Goal: Information Seeking & Learning: Get advice/opinions

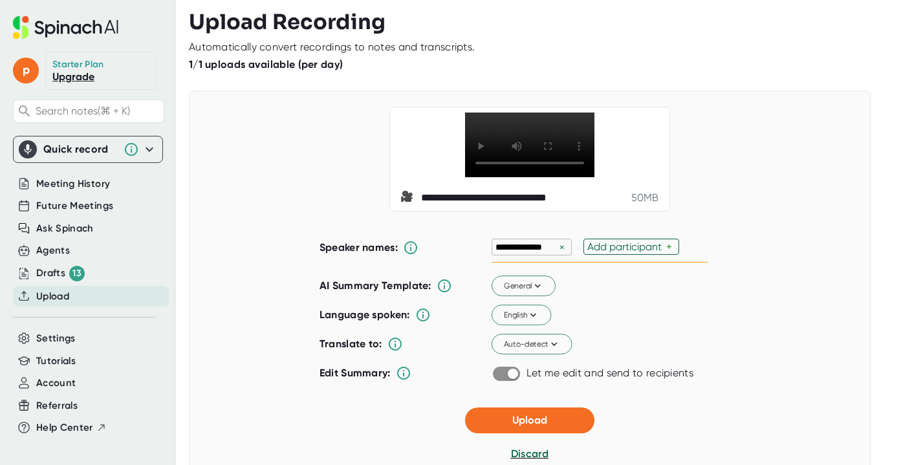
click at [560, 254] on div "×" at bounding box center [562, 247] width 12 height 12
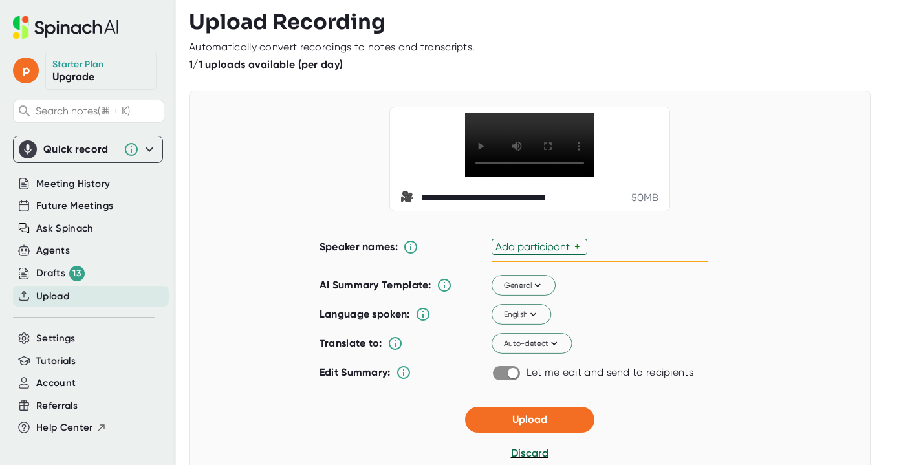
click at [560, 253] on div "Add participant" at bounding box center [535, 247] width 79 height 12
type input "Ilay"
type input "Marina"
type input "[PERSON_NAME]"
click at [708, 340] on div "Speaker names: **** × ****** × ***** × ✓ AI Summary Template: General Language …" at bounding box center [530, 304] width 421 height 165
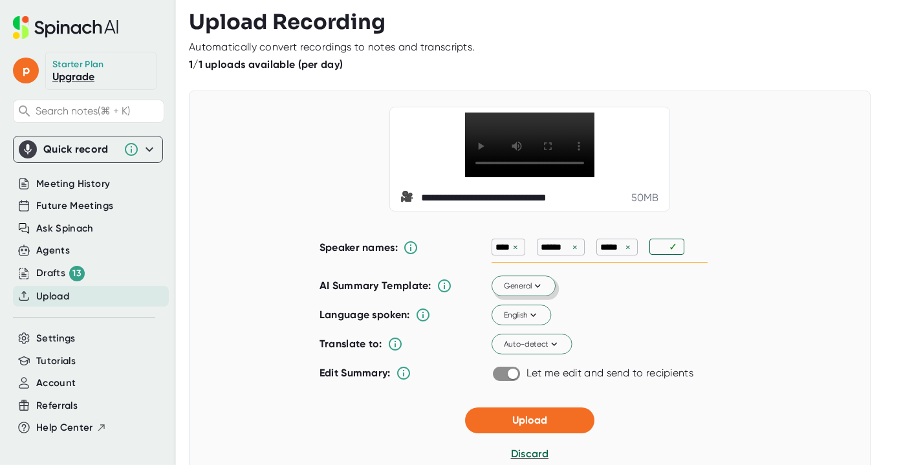
click at [537, 292] on icon at bounding box center [538, 286] width 12 height 12
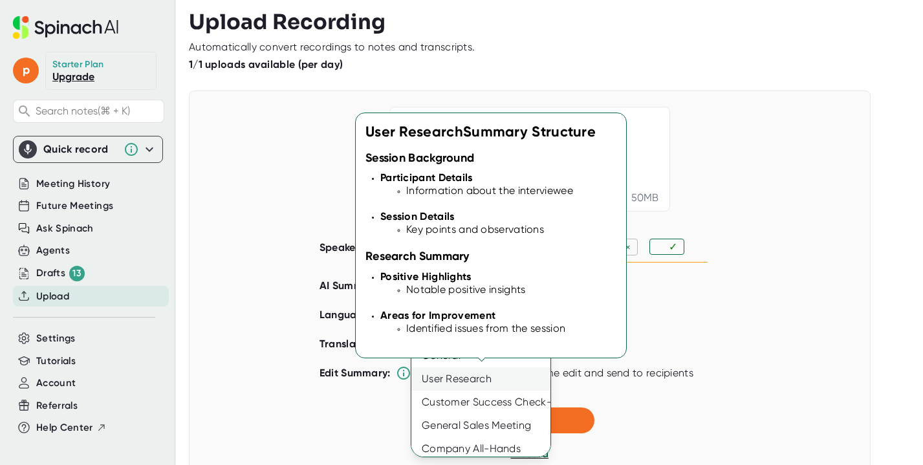
scroll to position [6, 0]
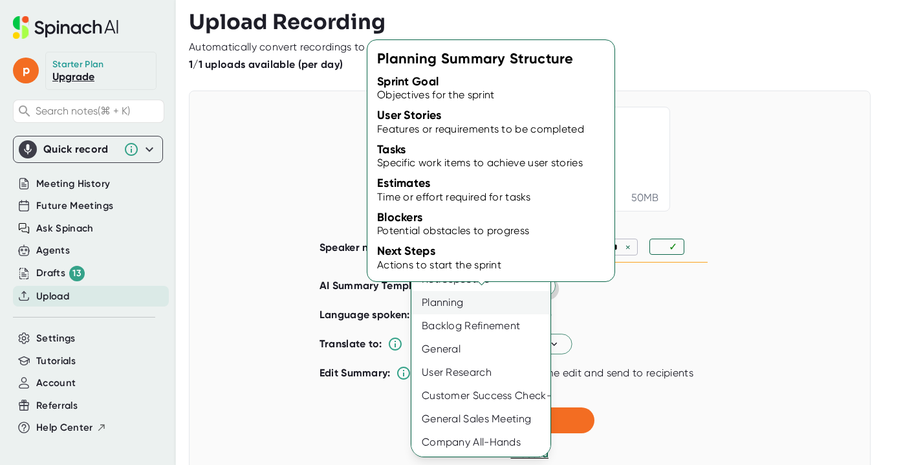
click at [475, 306] on div "Planning" at bounding box center [485, 302] width 149 height 23
checkbox input "false"
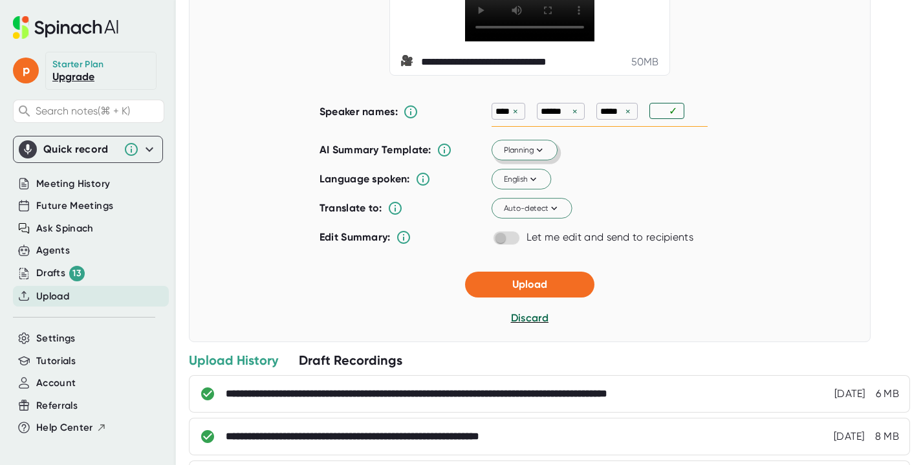
scroll to position [152, 0]
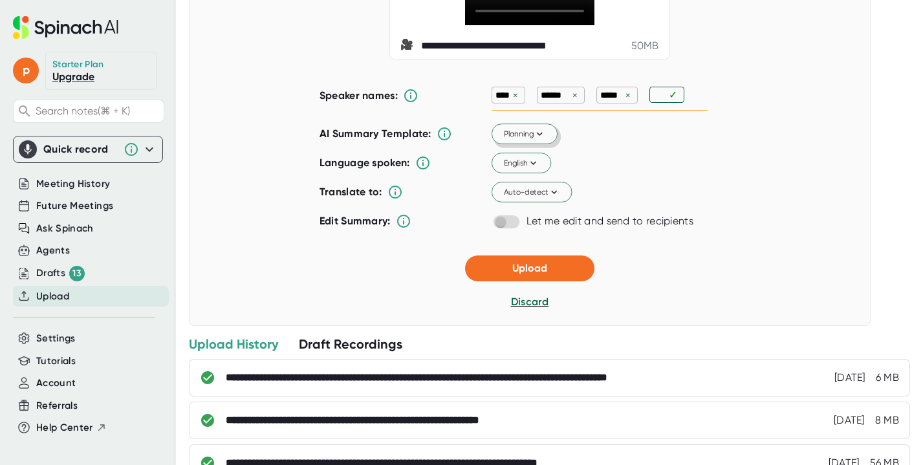
click at [545, 145] on button "Planning" at bounding box center [525, 134] width 66 height 21
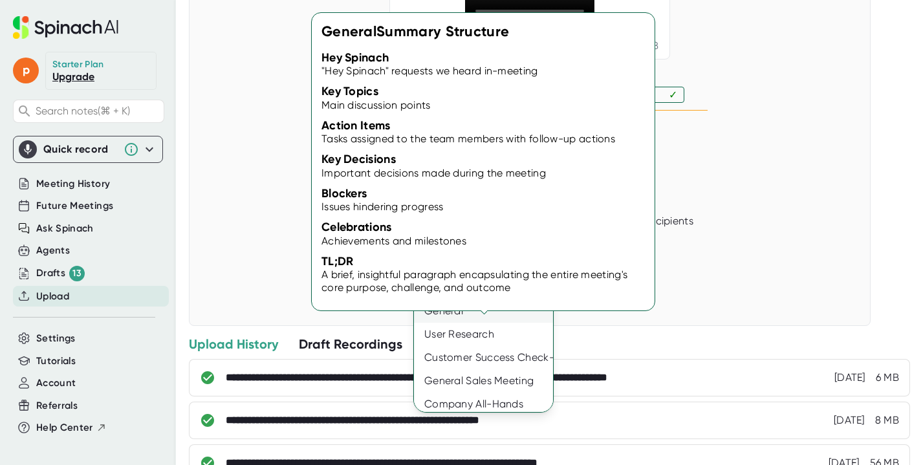
click at [488, 314] on div "General" at bounding box center [488, 311] width 149 height 23
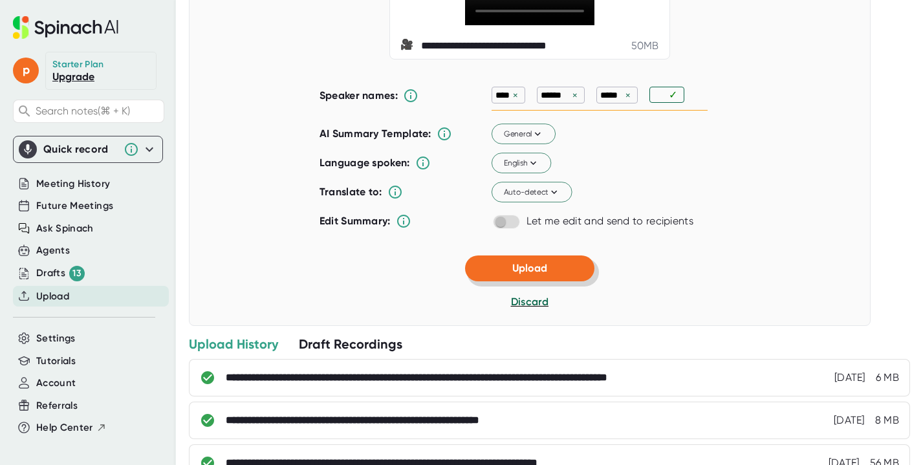
click at [556, 281] on button "Upload" at bounding box center [529, 269] width 129 height 26
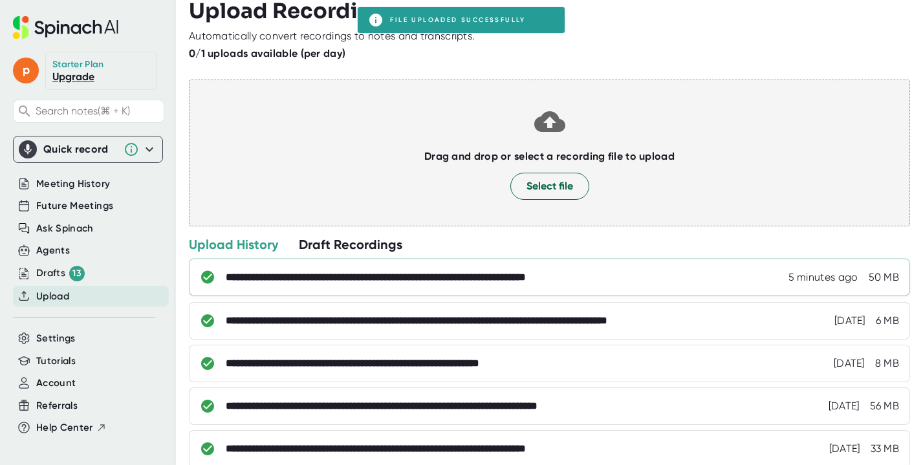
scroll to position [0, 0]
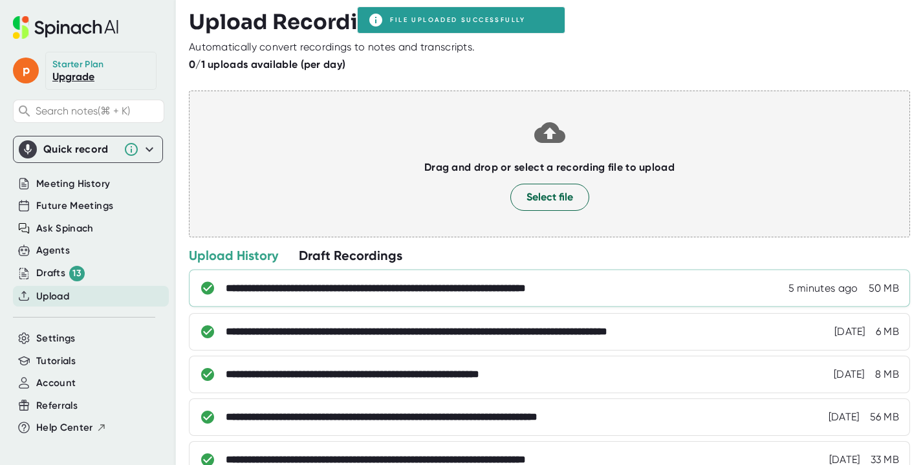
click at [351, 289] on div "**********" at bounding box center [429, 288] width 406 height 13
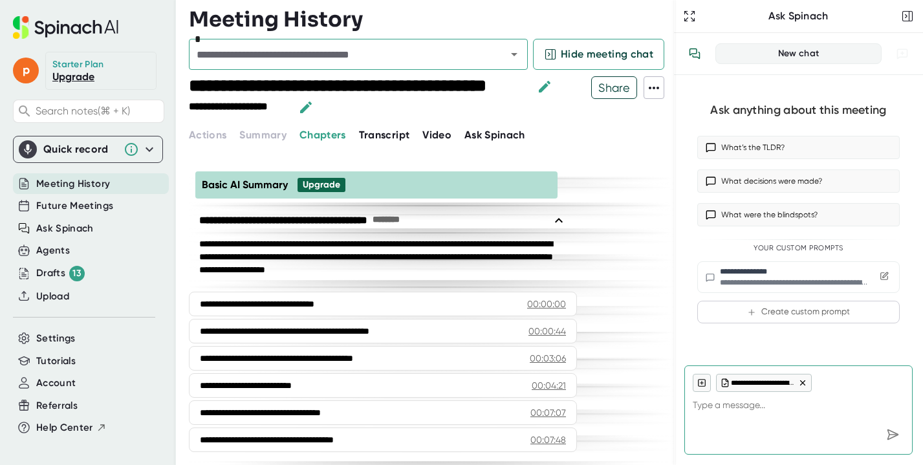
click at [391, 135] on span "Transcript" at bounding box center [384, 135] width 51 height 12
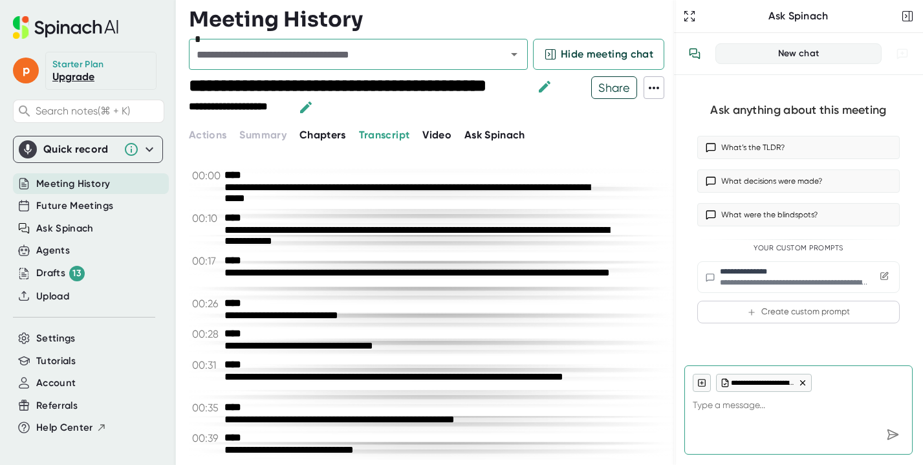
type textarea "x"
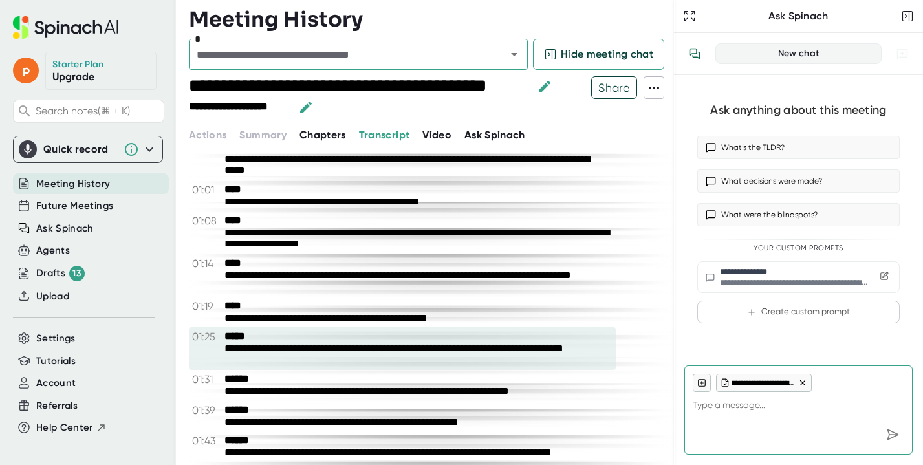
scroll to position [411, 0]
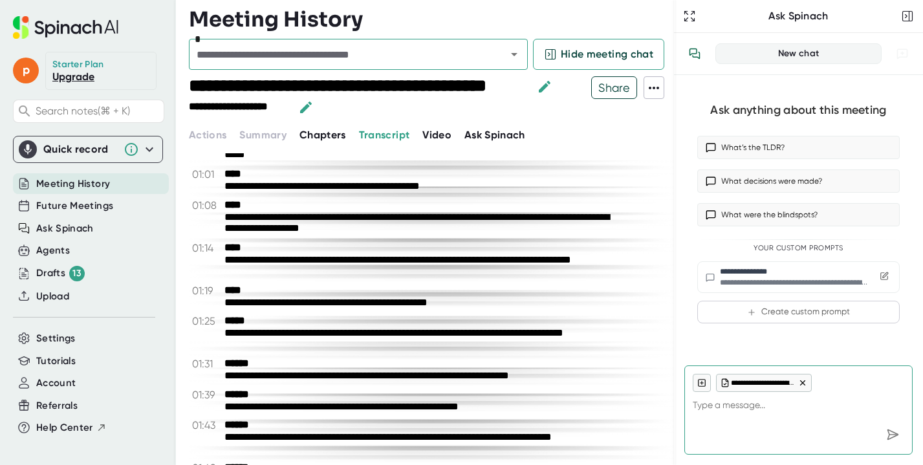
click at [763, 410] on textarea at bounding box center [799, 407] width 212 height 31
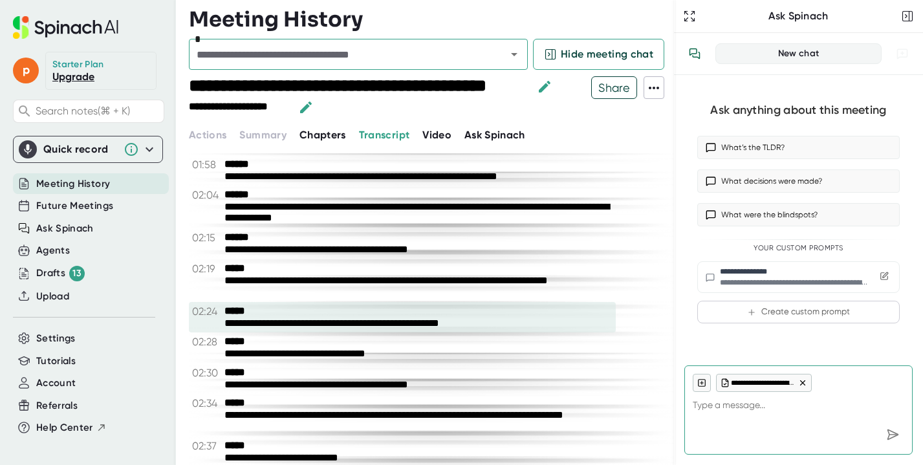
scroll to position [790, 0]
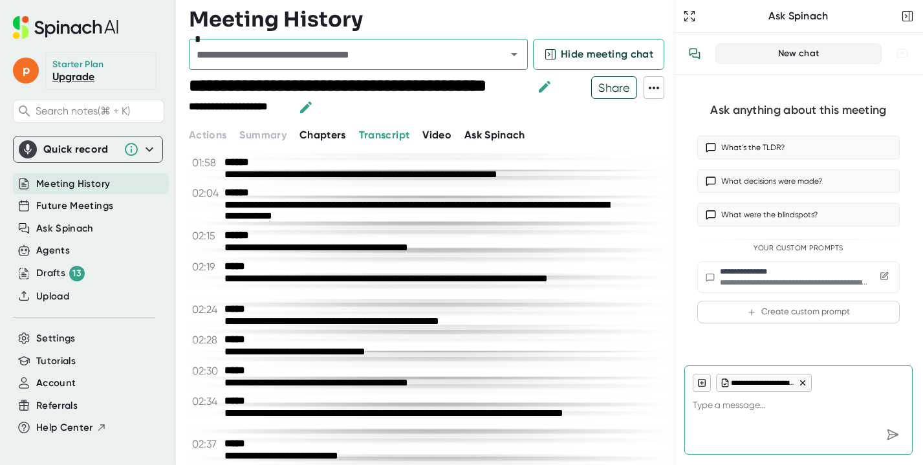
click at [741, 409] on textarea at bounding box center [799, 407] width 212 height 31
type textarea "[PERSON_NAME]"
type textarea "x"
type textarea "Ка"
type textarea "x"
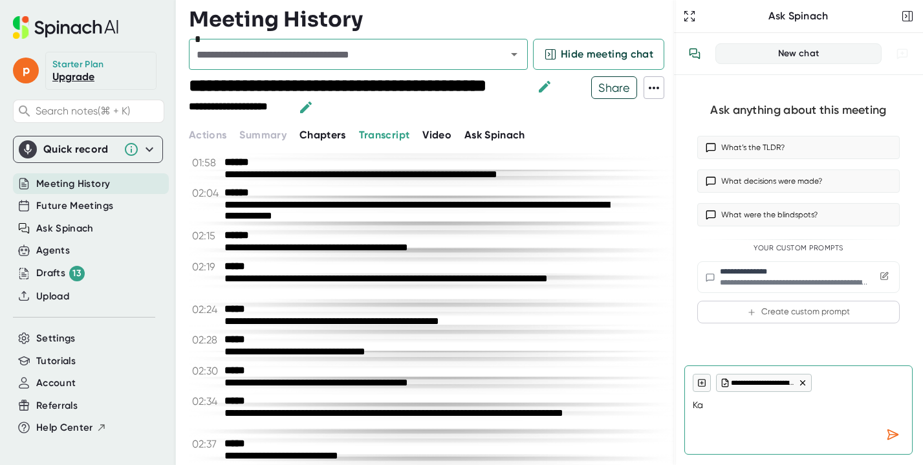
type textarea "Как"
type textarea "x"
type textarea "Каки"
type textarea "x"
type textarea "Какие"
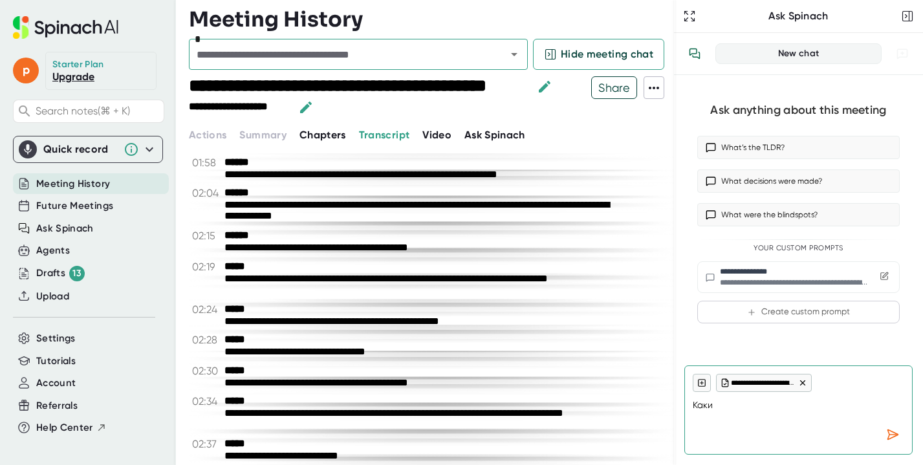
type textarea "x"
type textarea "Какие"
type textarea "x"
type textarea "Какие п"
type textarea "x"
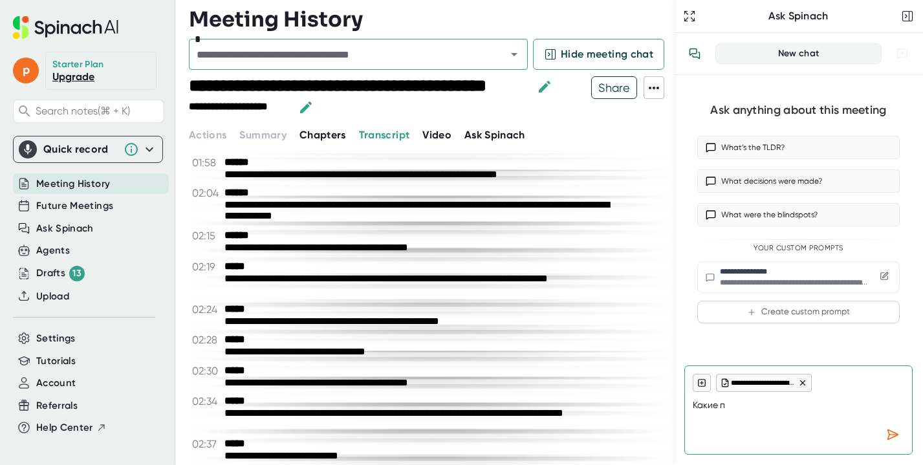
type textarea "Какие пр"
type textarea "x"
type textarea "Какие про"
type textarea "x"
type textarea "Какие проб"
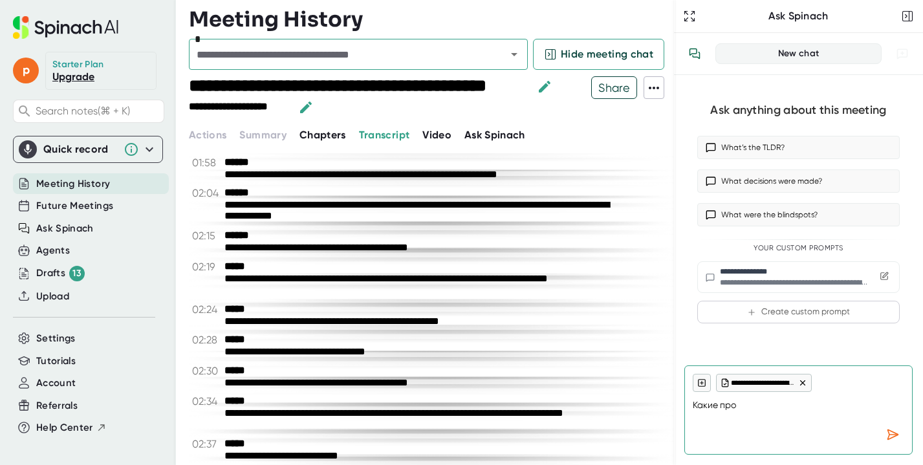
type textarea "x"
type textarea "Какие пробл"
type textarea "x"
type textarea "Какие пробле"
type textarea "x"
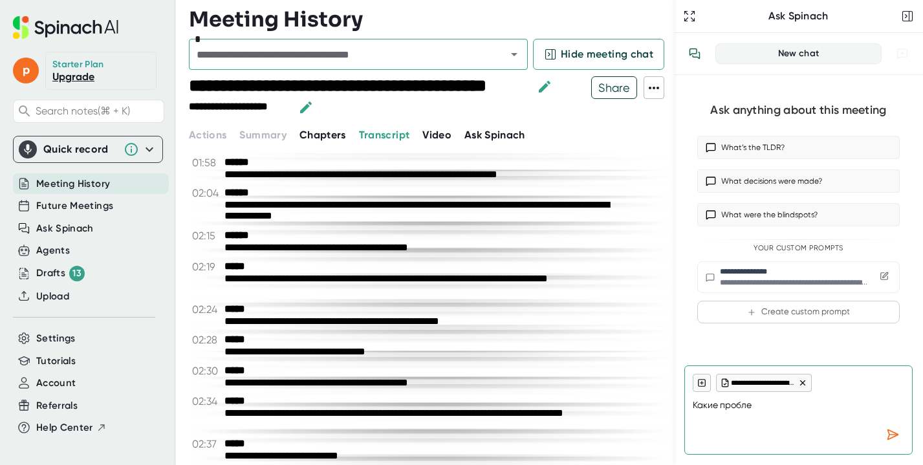
type textarea "Какие проблем"
type textarea "x"
type textarea "Какие проблемы"
type textarea "x"
type textarea "Какие проблемы"
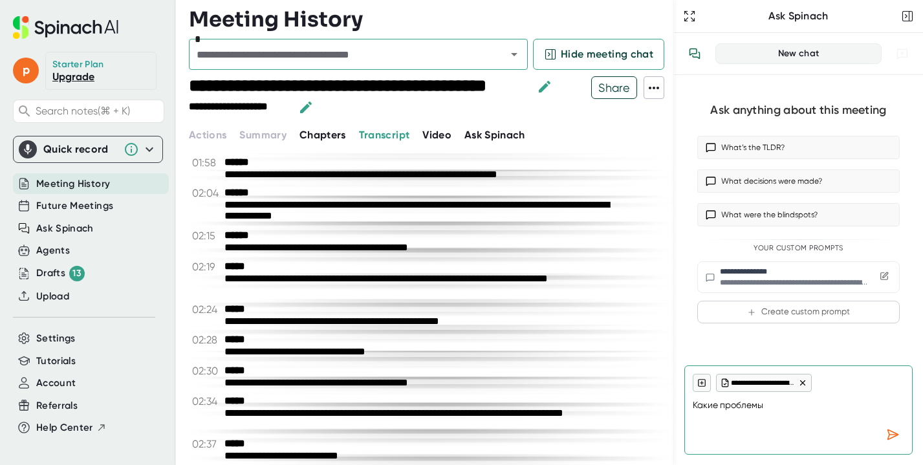
type textarea "x"
type textarea "Какие проблемы п"
type textarea "x"
type textarea "Какие проблемы по"
type textarea "x"
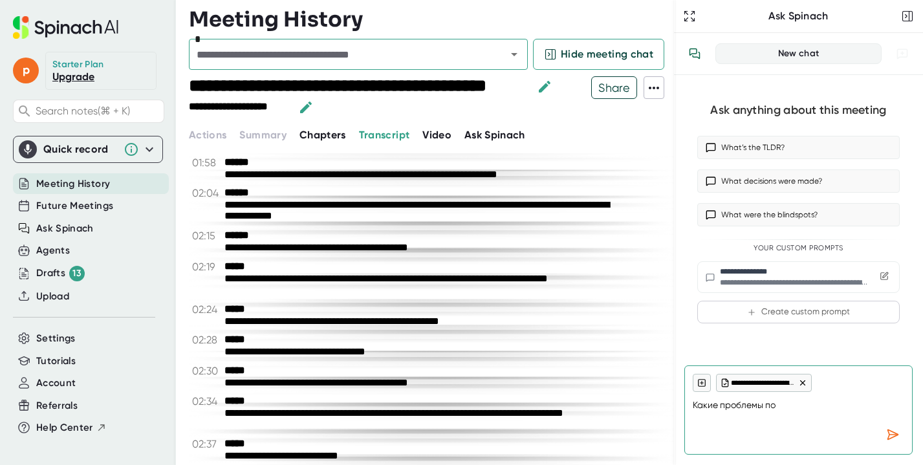
type textarea "Какие проблемы под"
type textarea "x"
type textarea "Какие проблемы подс"
type textarea "x"
type textarea "Какие проблемы подсв"
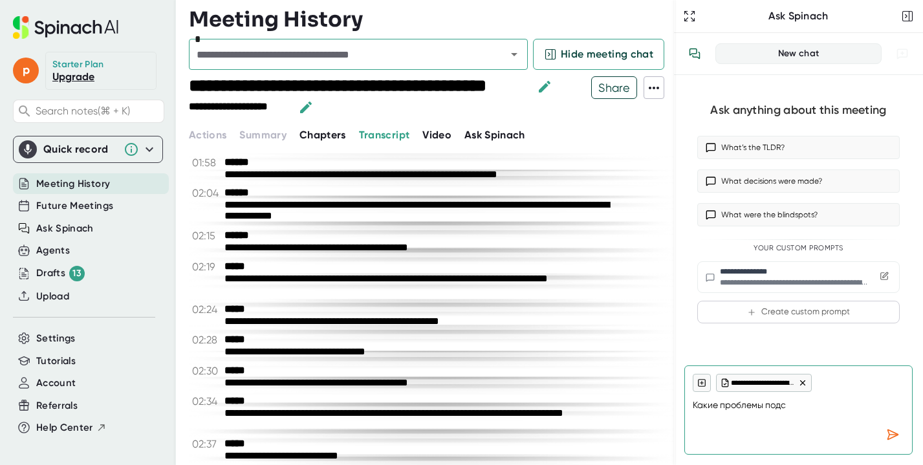
type textarea "x"
type textarea "Какие проблемы подсве"
type textarea "x"
type textarea "Какие проблемы подсвеч"
type textarea "x"
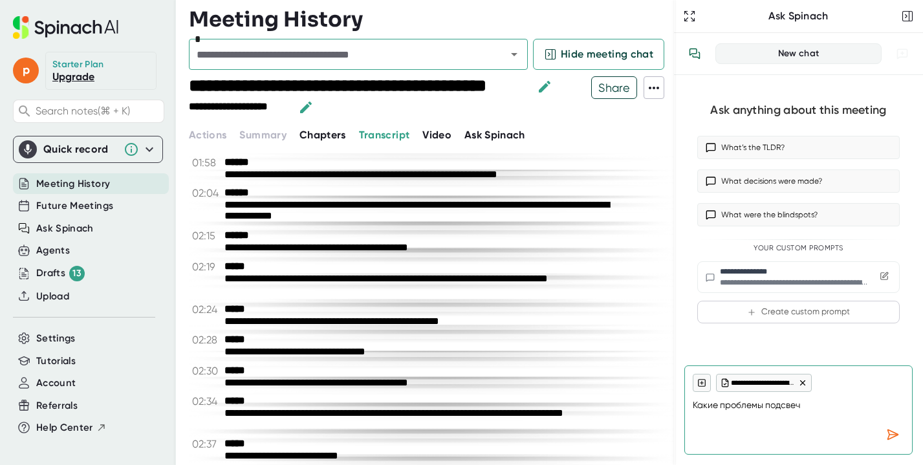
type textarea "Какие проблемы подсвечи"
type textarea "x"
type textarea "Какие проблемы подсвечив"
type textarea "x"
type textarea "Какие проблемы подсвечива"
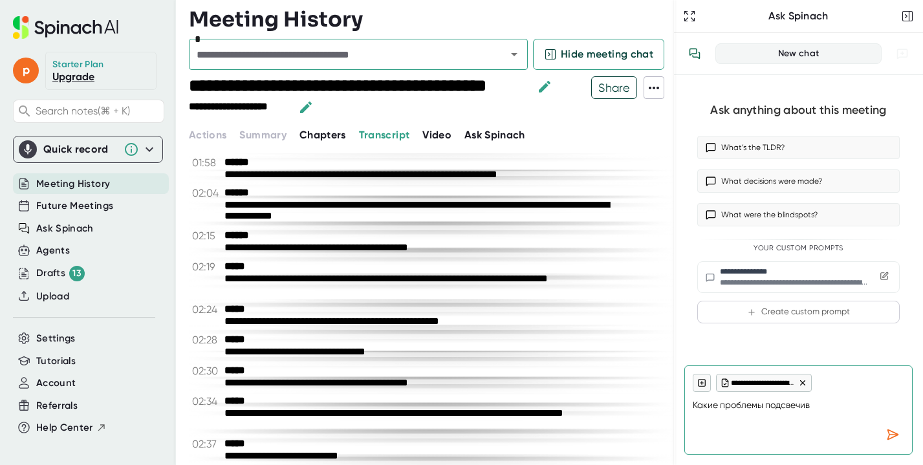
type textarea "x"
type textarea "Какие проблемы подсвечивае"
type textarea "x"
type textarea "Какие проблемы подсвечивает"
type textarea "x"
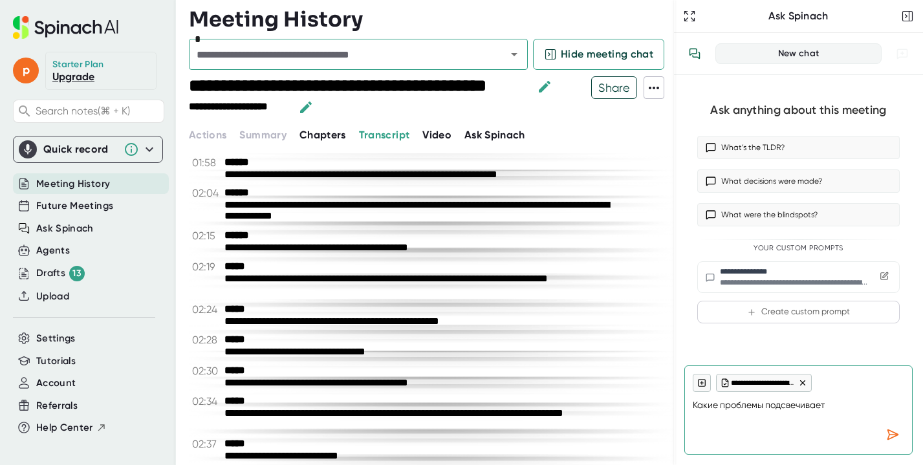
type textarea "Какие проблемы подсвечивает"
type textarea "x"
type textarea "Какие проблемы подсвечивает [PERSON_NAME]"
type textarea "x"
type textarea "Какие проблемы подсвечивает [PERSON_NAME]"
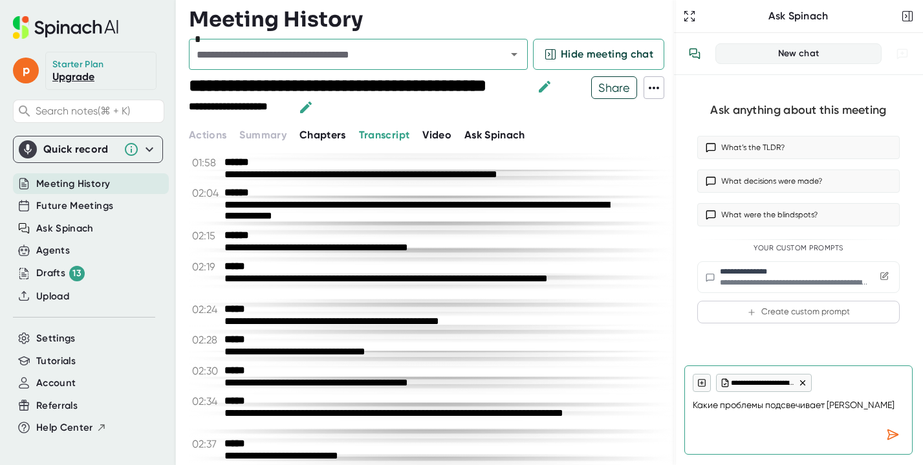
type textarea "x"
type textarea "Какие проблемы подсвечивает [PERSON_NAME]"
type textarea "x"
type textarea "Какие проблемы подсвечивает [PERSON_NAME]"
type textarea "x"
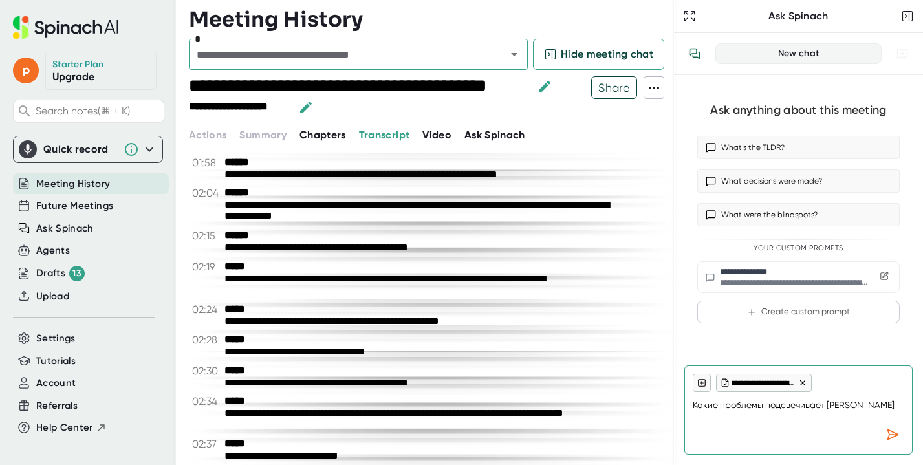
type textarea "Какие проблемы подсвечивает [PERSON_NAME]"
type textarea "x"
type textarea "Какие проблемы подсвечивает [PERSON_NAME]"
type textarea "x"
type textarea "Какие проблемы подсвечивает [PERSON_NAME]"
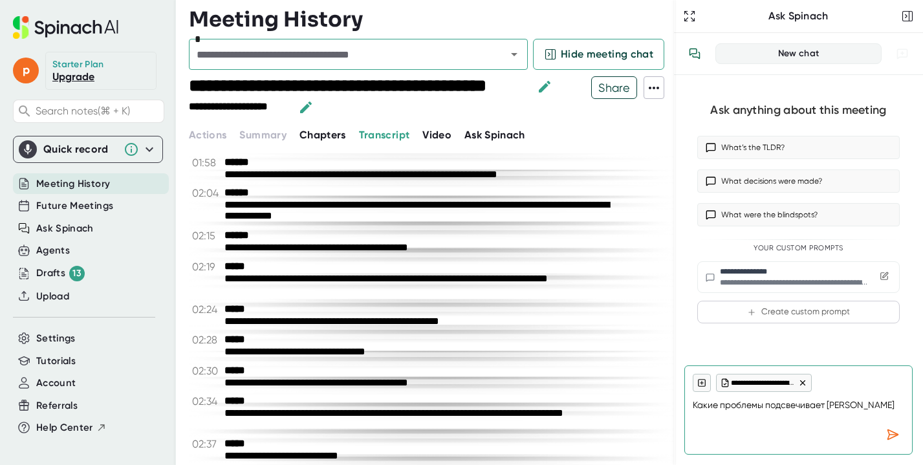
type textarea "x"
type textarea "Какие проблемы подсвечивает [PERSON_NAME]"
type textarea "x"
type textarea "Какие проблемы подсвечивает [PERSON_NAME]"
type textarea "x"
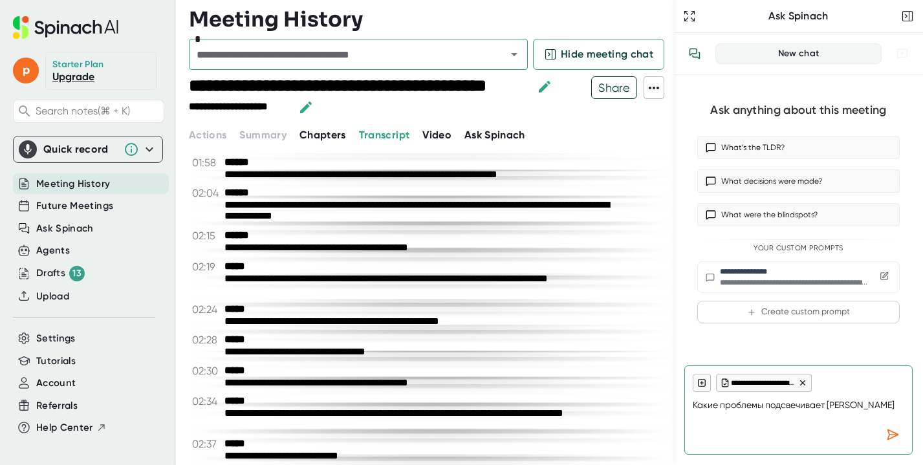
type textarea "Какие проблемы подсвечивает [PERSON_NAME]"
type textarea "x"
type textarea "Какие проблемы подсвечивает [PERSON_NAME]"
type textarea "x"
type textarea "Какие проблемы подсвечивает [PERSON_NAME] и [PERSON_NAME]"
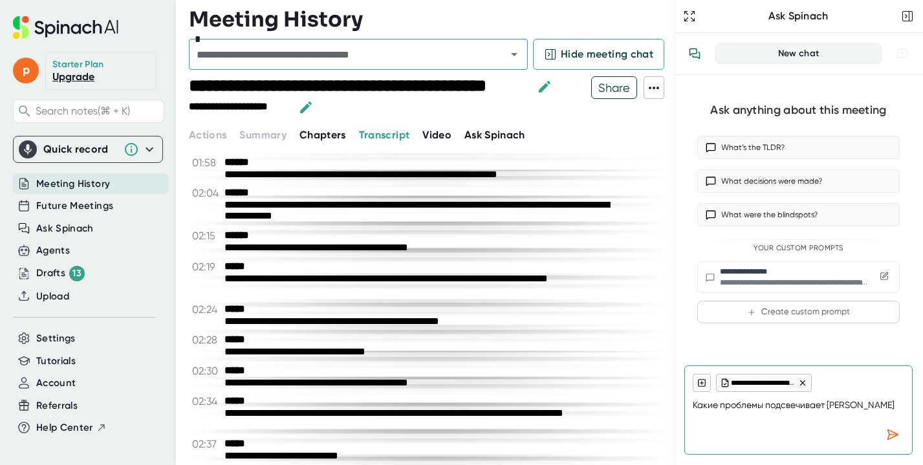
type textarea "x"
type textarea "Какие проблемы подсвечивает [PERSON_NAME] и [PERSON_NAME]"
type textarea "x"
type textarea "Какие проблемы подсвечивает [PERSON_NAME] и Кам"
type textarea "x"
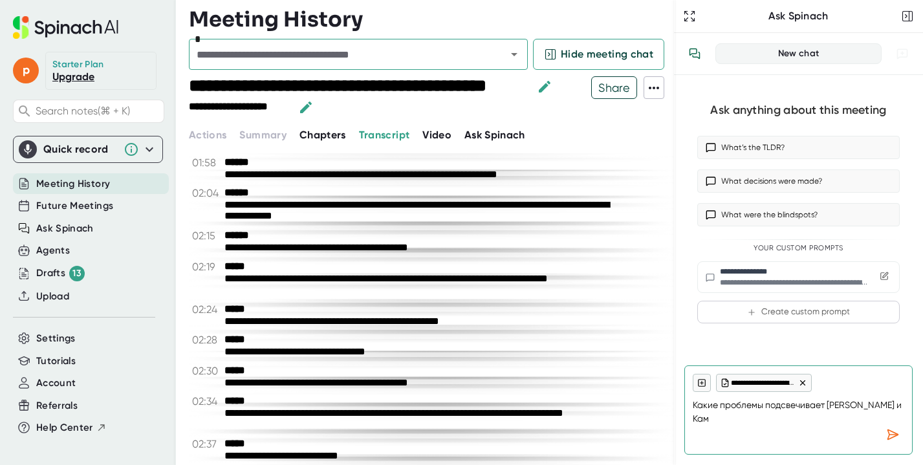
type textarea "Какие проблемы подсвечивает [PERSON_NAME] и [PERSON_NAME]"
type textarea "x"
type textarea "Какие проблемы подсвечивает [PERSON_NAME] и Кам"
type textarea "x"
type textarea "Какие проблемы подсвечивает [PERSON_NAME] и [PERSON_NAME]"
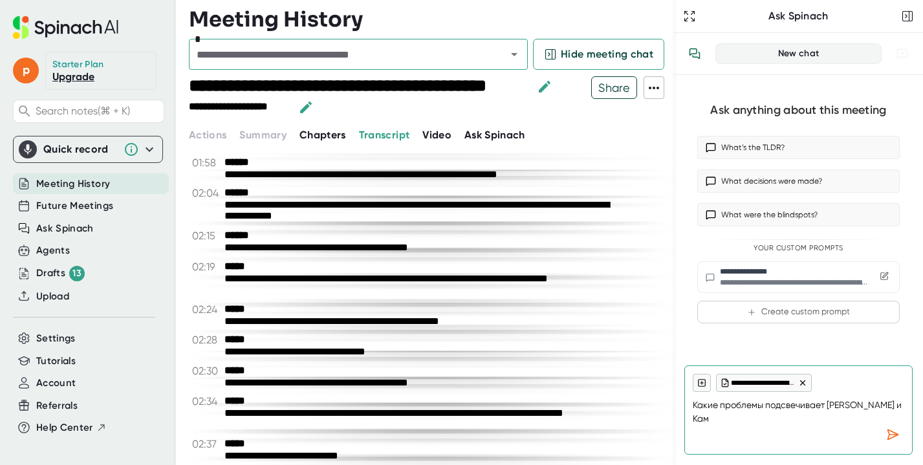
type textarea "x"
type textarea "Какие проблемы подсвечивает [PERSON_NAME] и [PERSON_NAME]"
type textarea "x"
type textarea "Какие проблемы подсвечивает [PERSON_NAME] и [PERSON_NAME]"
type textarea "x"
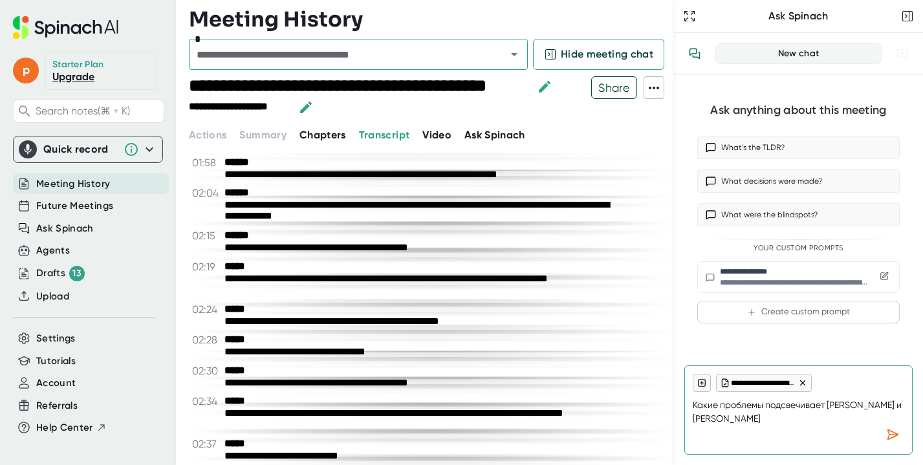
type textarea "Какие проблемы подсвечивает [PERSON_NAME] и [PERSON_NAME]?"
type textarea "x"
type textarea "Какие проблемы подсвечивает [PERSON_NAME] и [PERSON_NAME]?"
type textarea "x"
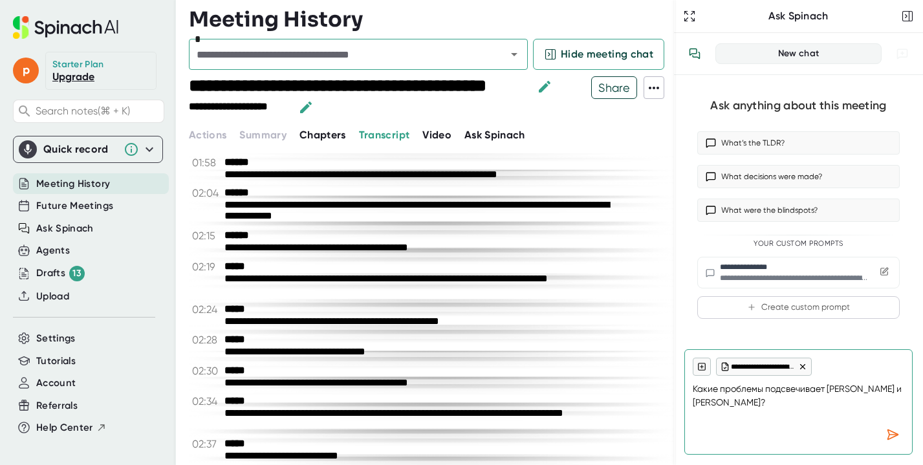
type textarea "Какие проблемы подсвечивает [PERSON_NAME] и [PERSON_NAME]? К"
type textarea "x"
type textarea "Какие проблемы подсвечивает [PERSON_NAME] и [PERSON_NAME]? Ка"
type textarea "x"
type textarea "Какие проблемы подсвечивает [PERSON_NAME] и [PERSON_NAME]? Как"
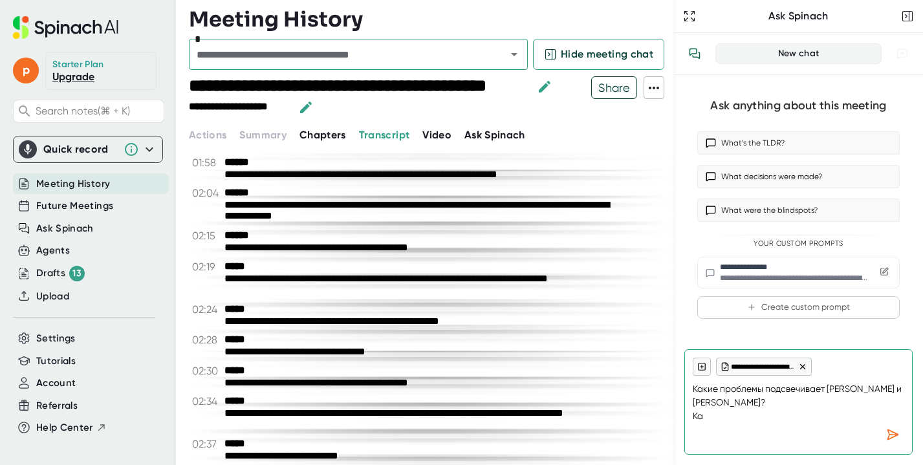
type textarea "x"
type textarea "Какие проблемы подсвечивает [PERSON_NAME] и [PERSON_NAME]? Каки"
type textarea "x"
type textarea "Какие проблемы подсвечивает [PERSON_NAME] и [PERSON_NAME]? Какие"
type textarea "x"
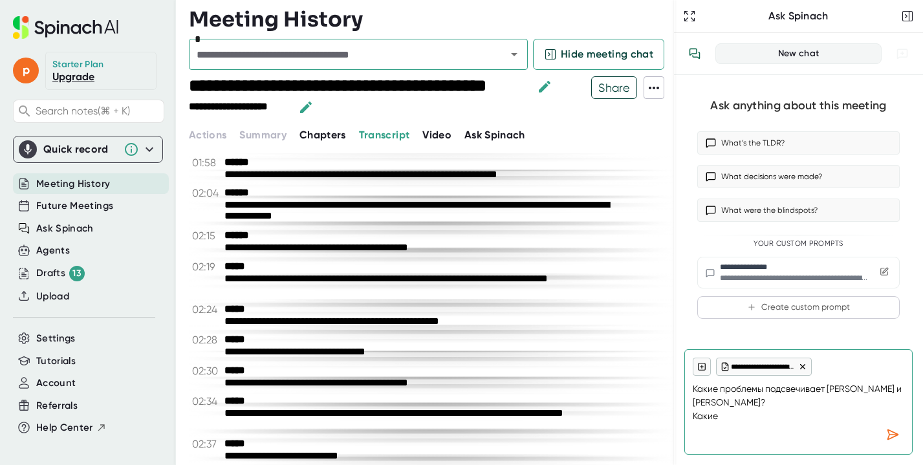
type textarea "Какие проблемы подсвечивает [PERSON_NAME] и [PERSON_NAME]? Какие"
type textarea "x"
type textarea "Какие проблемы подсвечивает [PERSON_NAME] и [PERSON_NAME]? Какие з"
type textarea "x"
type textarea "Какие проблемы подсвечивает [PERSON_NAME] и [PERSON_NAME]? Какие за"
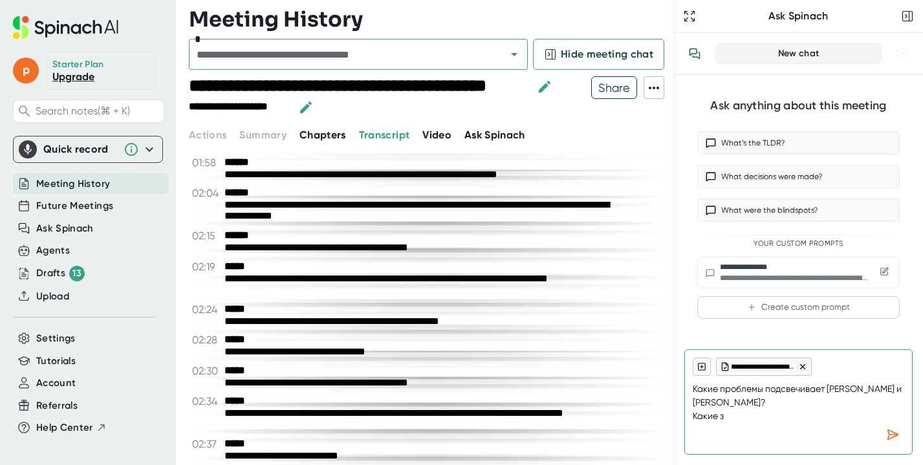
type textarea "x"
type textarea "Какие проблемы подсвечивает [PERSON_NAME] и [PERSON_NAME]? Какие зад"
type textarea "x"
type textarea "Какие проблемы подсвечивает [PERSON_NAME] и [PERSON_NAME]? Какие зада"
type textarea "x"
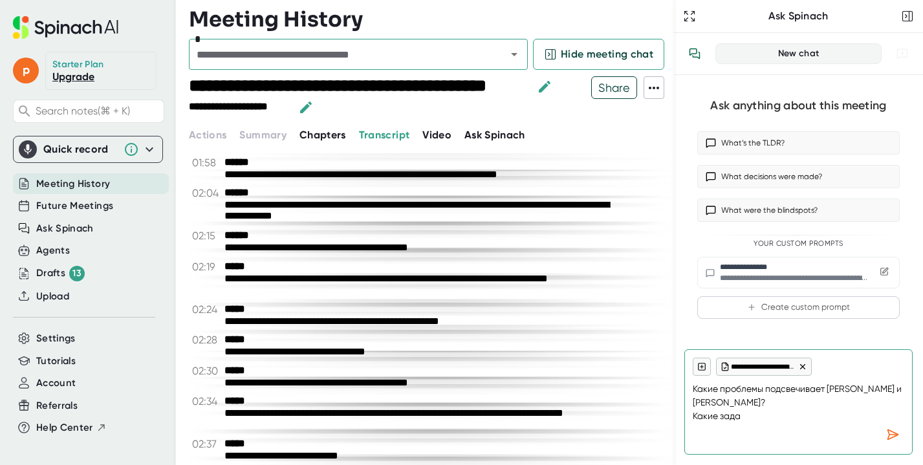
type textarea "Какие проблемы подсвечивает [PERSON_NAME] и [PERSON_NAME]? Какие задач"
type textarea "x"
type textarea "Какие проблемы подсвечивает [PERSON_NAME] и [PERSON_NAME]? Какие задачи"
type textarea "x"
type textarea "Какие проблемы подсвечивает [PERSON_NAME] и [PERSON_NAME]? Какие задачи"
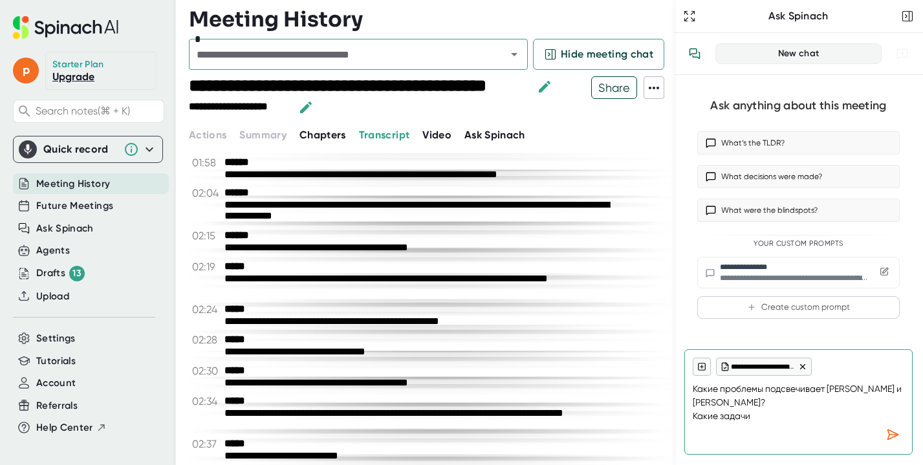
type textarea "x"
type textarea "Какие проблемы подсвечивает [PERSON_NAME] и [PERSON_NAME]? Какие задачи в"
type textarea "x"
type textarea "Какие проблемы подсвечивает [PERSON_NAME] и [PERSON_NAME]? Какие задачи ва"
type textarea "x"
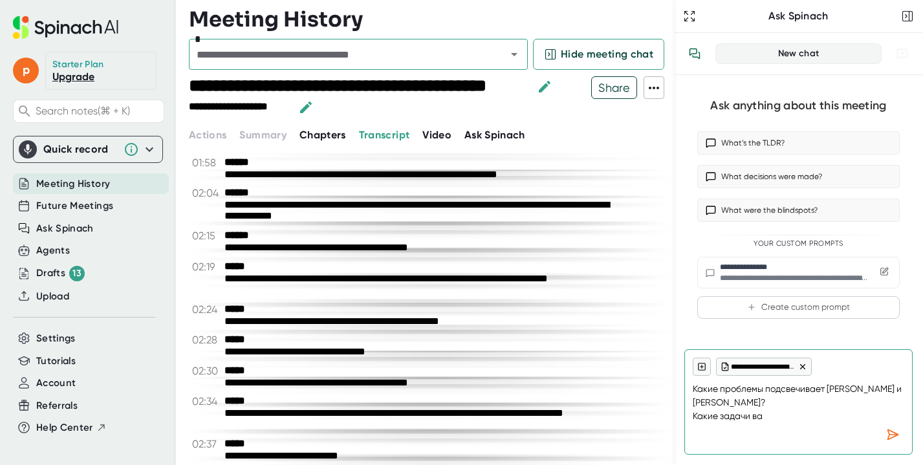
type textarea "Какие проблемы подсвечивает [PERSON_NAME] и [PERSON_NAME]? Какие задачи важ"
type textarea "x"
type textarea "Какие проблемы подсвечивает [PERSON_NAME] и [PERSON_NAME]? Какие задачи важн"
type textarea "x"
type textarea "Какие проблемы подсвечивает [PERSON_NAME] и [PERSON_NAME]? Какие задачи важны"
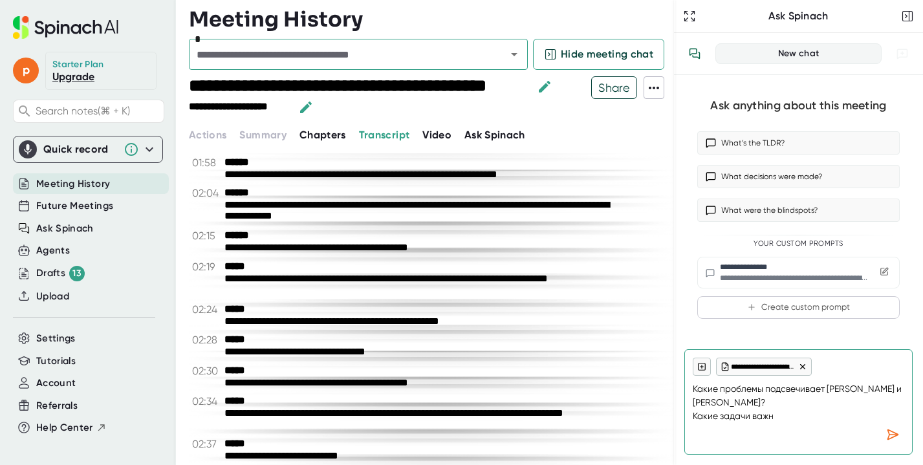
type textarea "x"
type textarea "Какие проблемы подсвечивает [PERSON_NAME] и [PERSON_NAME]? Какие задачи важны"
type textarea "x"
type textarea "Какие проблемы подсвечивает [PERSON_NAME] и [PERSON_NAME]? Какие задачи важны и"
type textarea "x"
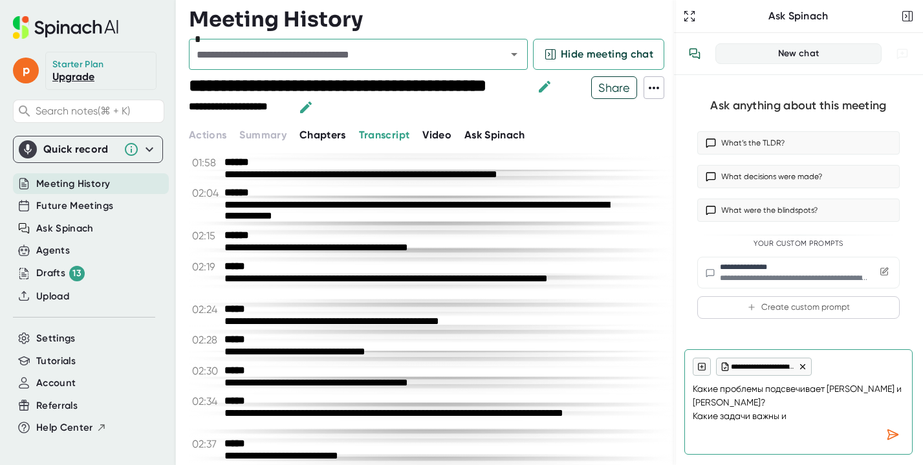
type textarea "Какие проблемы подсвечивает [PERSON_NAME] и [PERSON_NAME]? Какие задачи важны и"
type textarea "x"
type textarea "Какие проблемы подсвечивает [PERSON_NAME] и [PERSON_NAME]? Какие задачи важны и…"
type textarea "x"
type textarea "Какие проблемы подсвечивает [PERSON_NAME] и [PERSON_NAME]? Какие задачи важны и…"
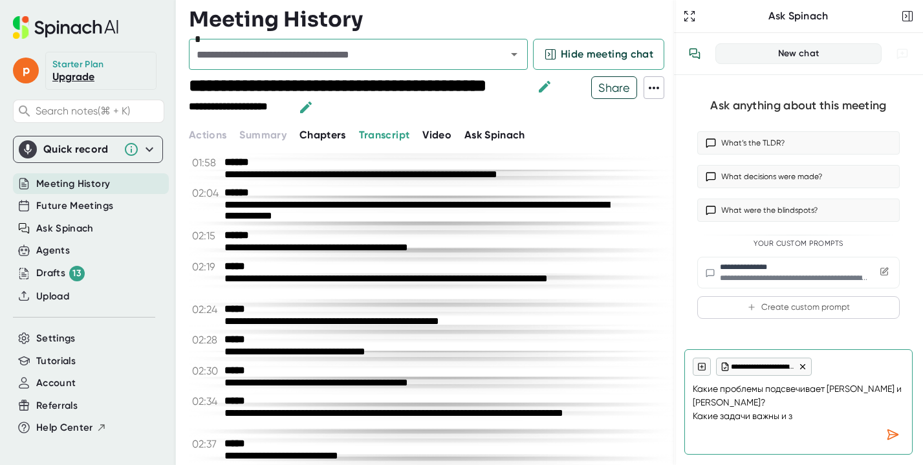
type textarea "x"
type textarea "Какие проблемы подсвечивает [PERSON_NAME] и [PERSON_NAME]? Какие задачи важны и…"
type textarea "x"
type textarea "Какие проблемы подсвечивает [PERSON_NAME] и [PERSON_NAME]? Какие задачи важны и…"
type textarea "x"
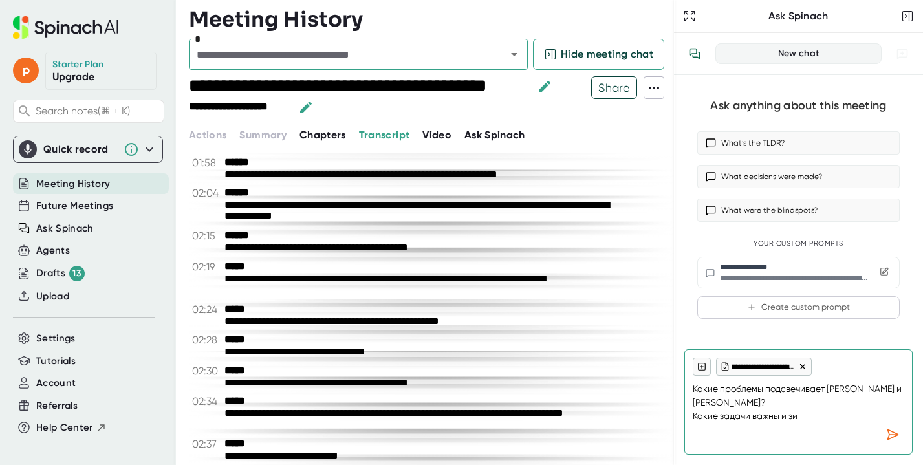
type textarea "Какие проблемы подсвечивает [PERSON_NAME] и [PERSON_NAME]? Какие задачи важны и…"
type textarea "x"
type textarea "Какие проблемы подсвечивает [PERSON_NAME] и [PERSON_NAME]? Какие задачи важны и"
type textarea "x"
type textarea "Какие проблемы подсвечивает [PERSON_NAME] и [PERSON_NAME]? Какие задачи важны и…"
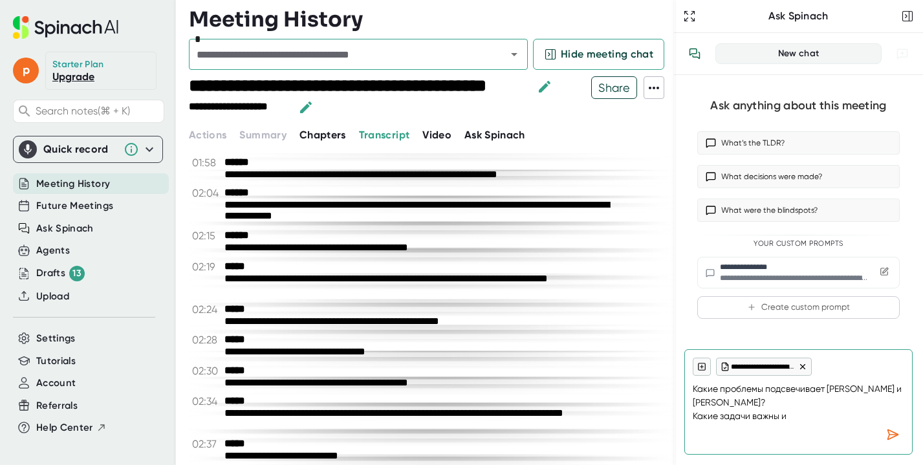
type textarea "x"
type textarea "Какие проблемы подсвечивает [PERSON_NAME] и [PERSON_NAME]? Какие задачи важны и…"
type textarea "x"
type textarea "Какие проблемы подсвечивает [PERSON_NAME] и [PERSON_NAME]? Какие задачи важны и…"
type textarea "x"
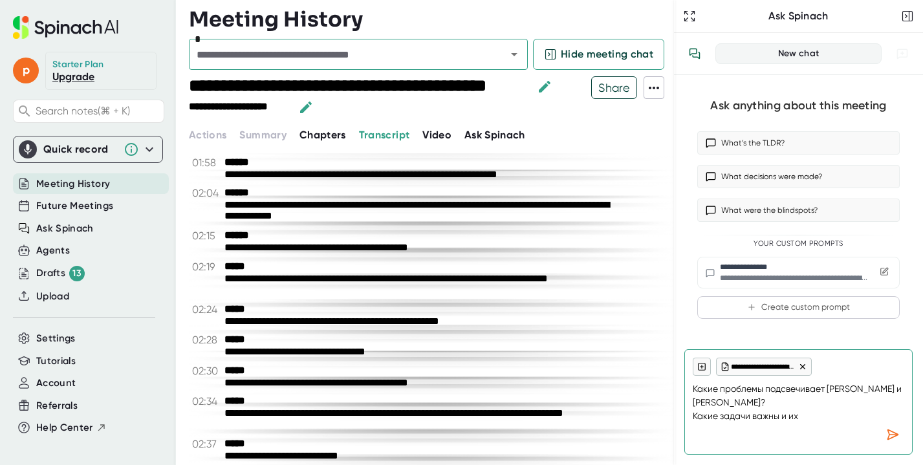
type textarea "Какие проблемы подсвечивает [PERSON_NAME] и [PERSON_NAME]? Какие задачи важны и…"
type textarea "x"
type textarea "Какие проблемы подсвечивает [PERSON_NAME] и [PERSON_NAME]? Какие задачи важны и…"
type textarea "x"
type textarea "Какие проблемы подсвечивает [PERSON_NAME] и [PERSON_NAME]? Какие задачи важны и…"
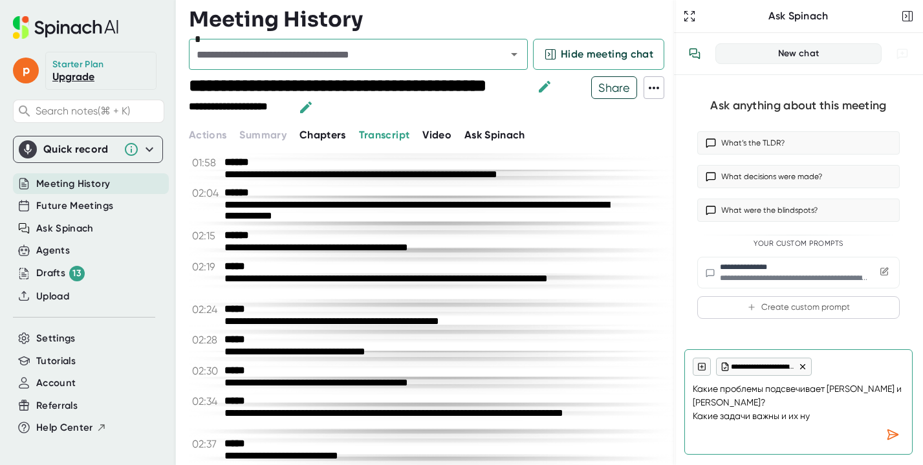
type textarea "x"
type textarea "Какие проблемы подсвечивает [PERSON_NAME] и [PERSON_NAME]? Какие задачи важны и…"
type textarea "x"
type textarea "Какие проблемы подсвечивает [PERSON_NAME] и [PERSON_NAME]? Какие задачи важны и…"
type textarea "x"
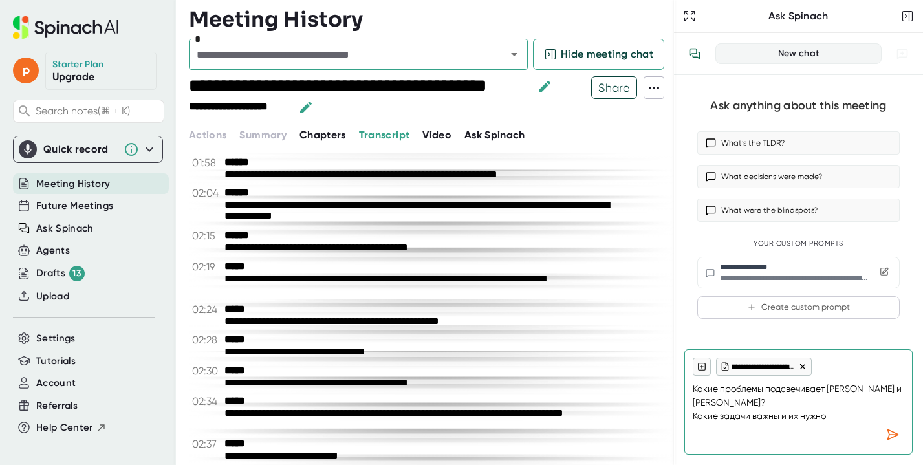
type textarea "Какие проблемы подсвечивает [PERSON_NAME] и [PERSON_NAME]? Какие задачи важны и…"
type textarea "x"
type textarea "Какие проблемы подсвечивает [PERSON_NAME] и [PERSON_NAME]? Какие задачи важны и…"
type textarea "x"
type textarea "Какие проблемы подсвечивает [PERSON_NAME] и [PERSON_NAME]? Какие задачи важны и…"
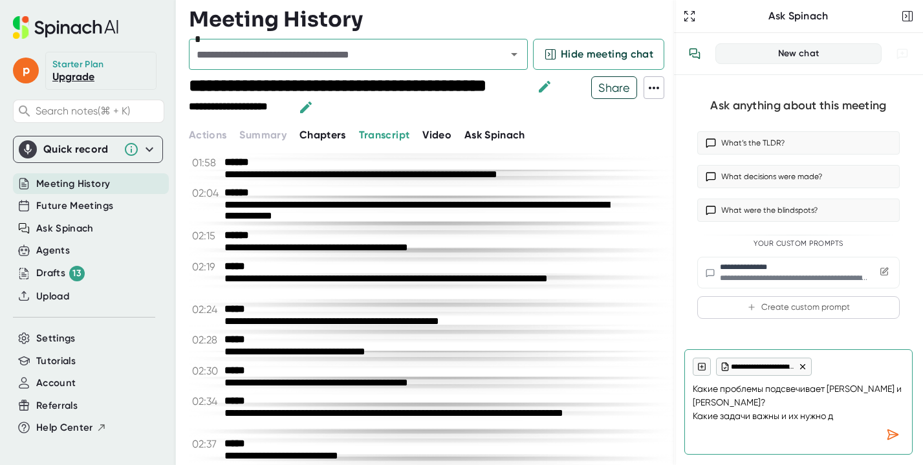
type textarea "x"
type textarea "Какие проблемы подсвечивает [PERSON_NAME] и [PERSON_NAME]? Какие задачи важны и…"
type textarea "x"
type textarea "Какие проблемы подсвечивает [PERSON_NAME] и [PERSON_NAME]? Какие задачи важны и…"
type textarea "x"
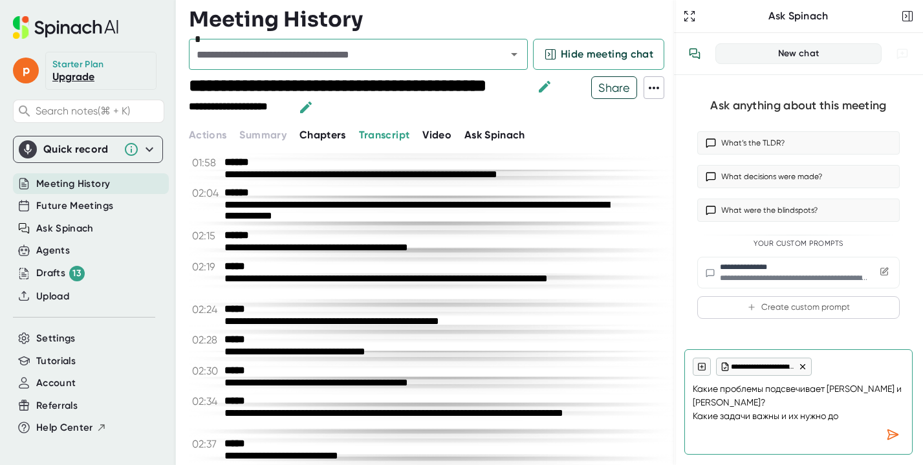
type textarea "Какие проблемы подсвечивает [PERSON_NAME] и [PERSON_NAME]? Какие задачи важны и…"
type textarea "x"
type textarea "Какие проблемы подсвечивает [PERSON_NAME] и [PERSON_NAME]? Какие задачи важны и…"
type textarea "x"
type textarea "Какие проблемы подсвечивает [PERSON_NAME] и [PERSON_NAME]? Какие задачи важны и…"
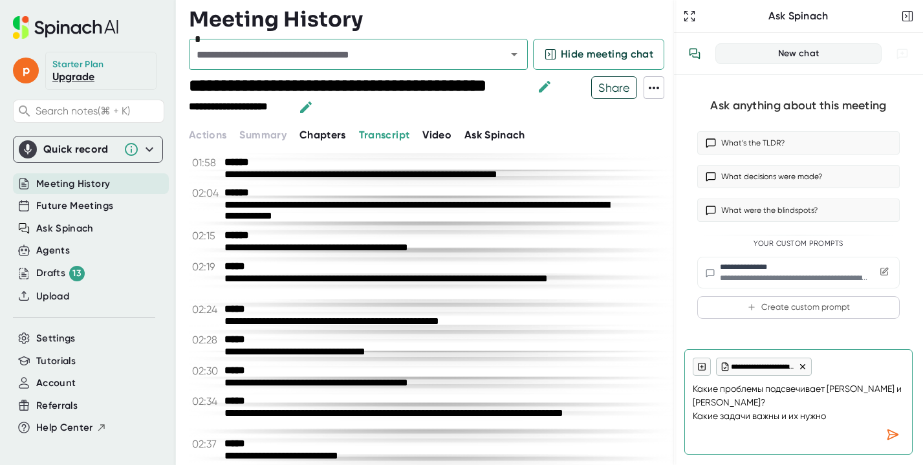
type textarea "x"
type textarea "Какие проблемы подсвечивает [PERSON_NAME] и [PERSON_NAME]? Какие задачи важны и…"
type textarea "x"
type textarea "Какие проблемы подсвечивает [PERSON_NAME] и [PERSON_NAME]? Какие задачи важны и…"
type textarea "x"
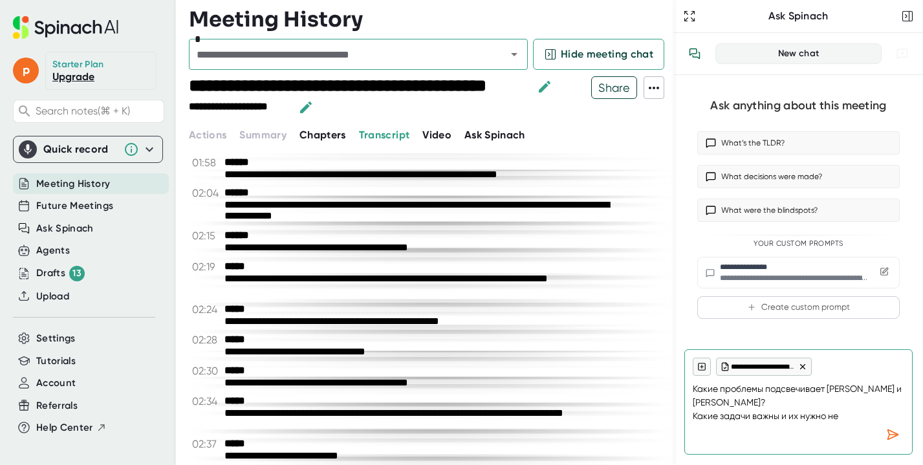
type textarea "Какие проблемы подсвечивает [PERSON_NAME] и [PERSON_NAME]? Какие задачи важны и…"
type textarea "x"
type textarea "Какие проблемы подсвечивает [PERSON_NAME] и [PERSON_NAME]? Какие задачи важны и…"
type textarea "x"
type textarea "Какие проблемы подсвечивает [PERSON_NAME] и [PERSON_NAME]? Какие задачи важны и…"
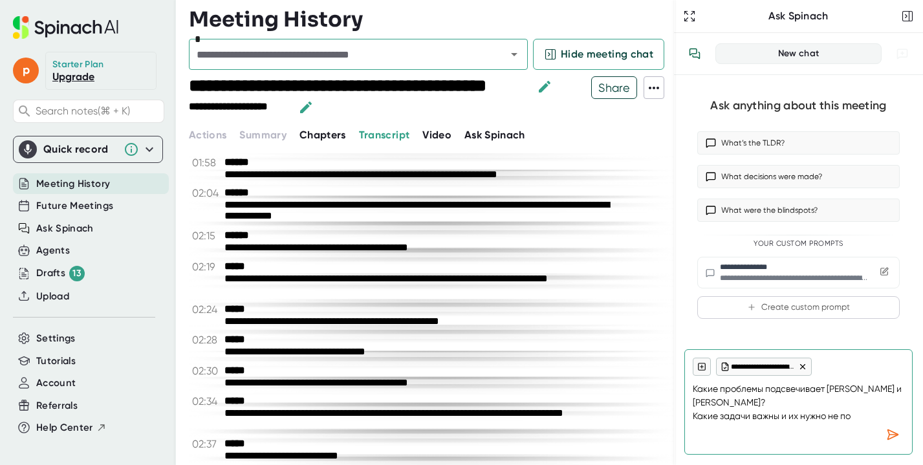
type textarea "x"
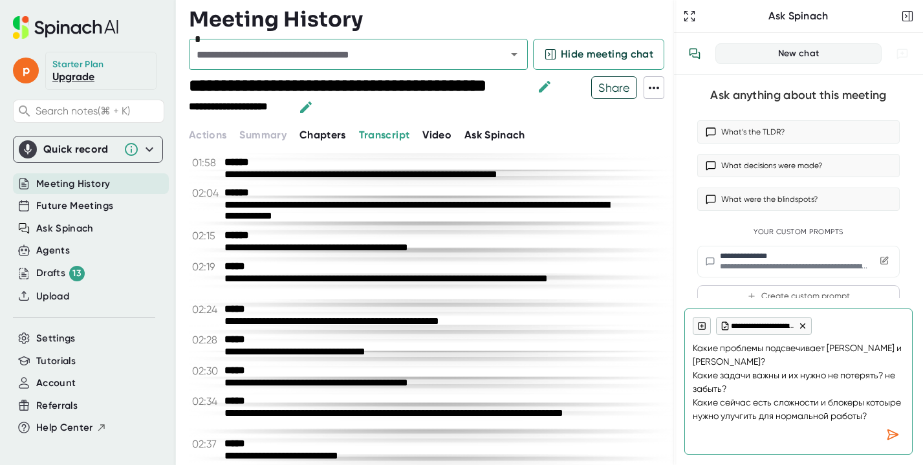
click at [888, 400] on textarea "Какие проблемы подсвечивает [PERSON_NAME] и [PERSON_NAME]? Какие задачи важны и…" at bounding box center [799, 379] width 212 height 88
click at [743, 415] on textarea "Какие проблемы подсвечивает [PERSON_NAME] и [PERSON_NAME]? Какие задачи важны и…" at bounding box center [799, 379] width 212 height 88
click at [882, 402] on textarea "Какие проблемы подсвечивает [PERSON_NAME] и [PERSON_NAME]? Какие задачи важны и…" at bounding box center [799, 379] width 212 height 88
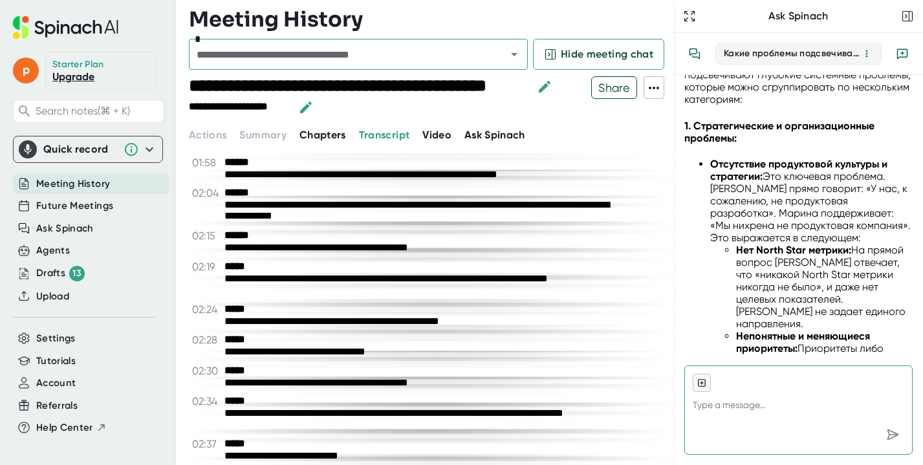
click at [650, 89] on icon at bounding box center [654, 88] width 16 height 16
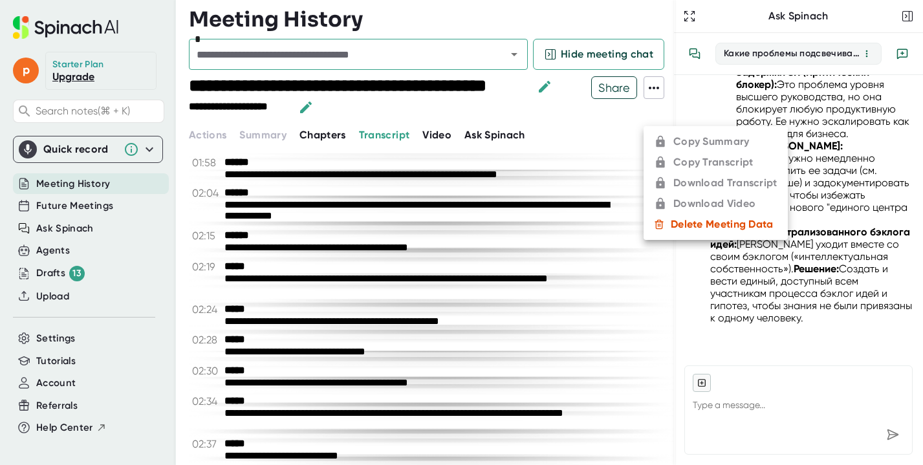
scroll to position [3206, 0]
click at [614, 259] on div at bounding box center [461, 232] width 923 height 465
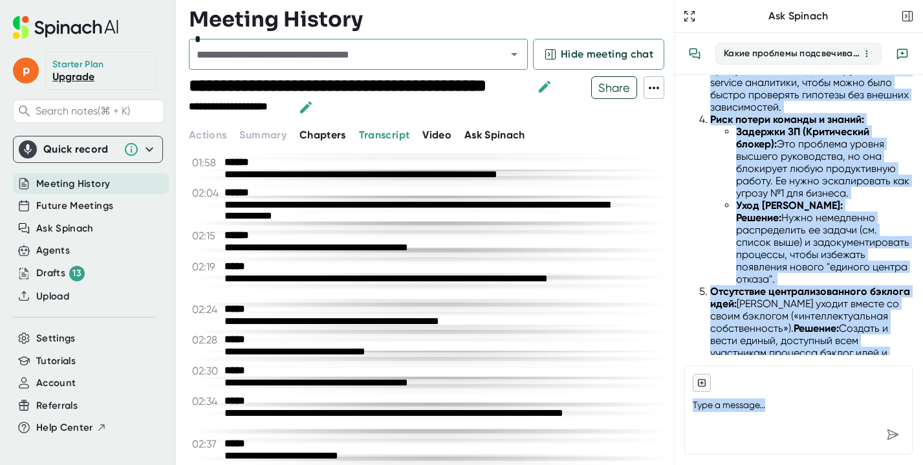
scroll to position [3223, 0]
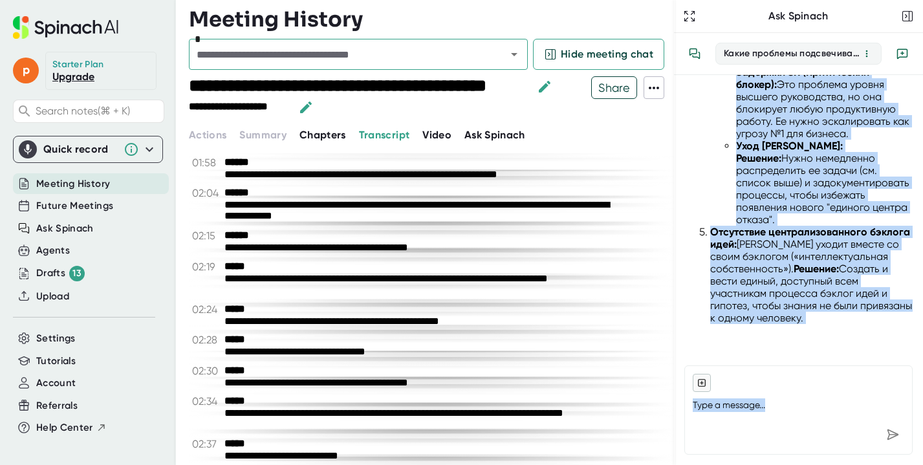
drag, startPoint x: 686, startPoint y: 195, endPoint x: 870, endPoint y: 325, distance: 225.3
copy div "Lorem ipsumdol sitametconse Adipis e Seddoe? Tempor i Utlabo etdoloremagn aliqu…"
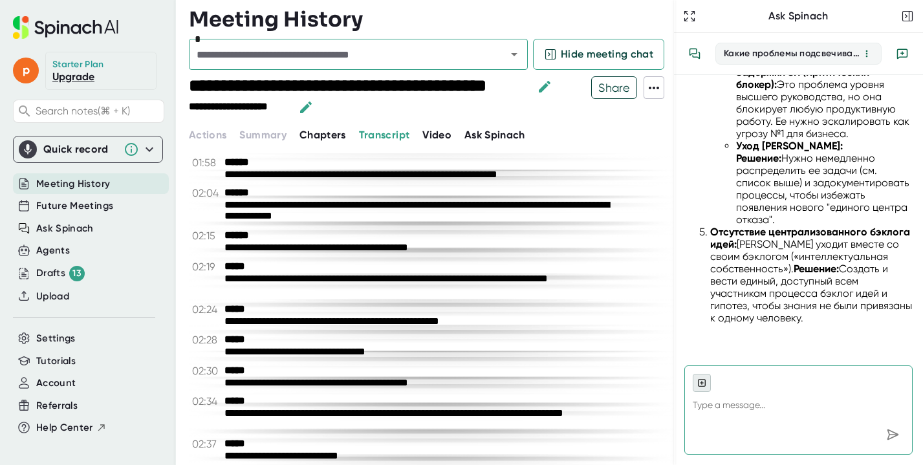
click at [697, 383] on button at bounding box center [702, 383] width 18 height 18
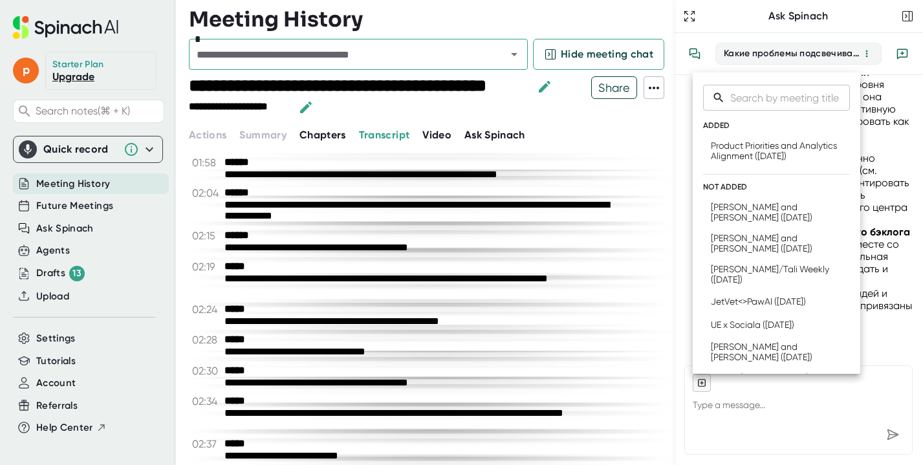
click at [789, 422] on div at bounding box center [461, 232] width 923 height 465
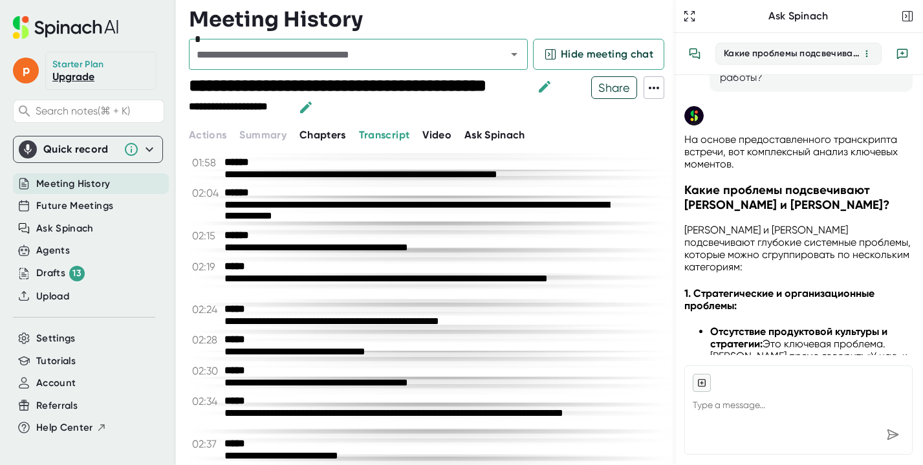
scroll to position [322, 0]
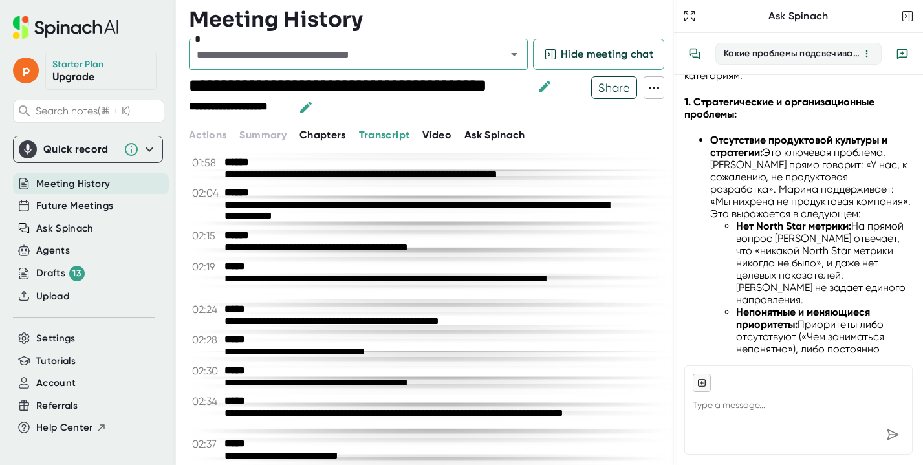
click at [775, 419] on textarea at bounding box center [799, 407] width 212 height 31
click at [783, 407] on textarea at bounding box center [799, 407] width 212 height 31
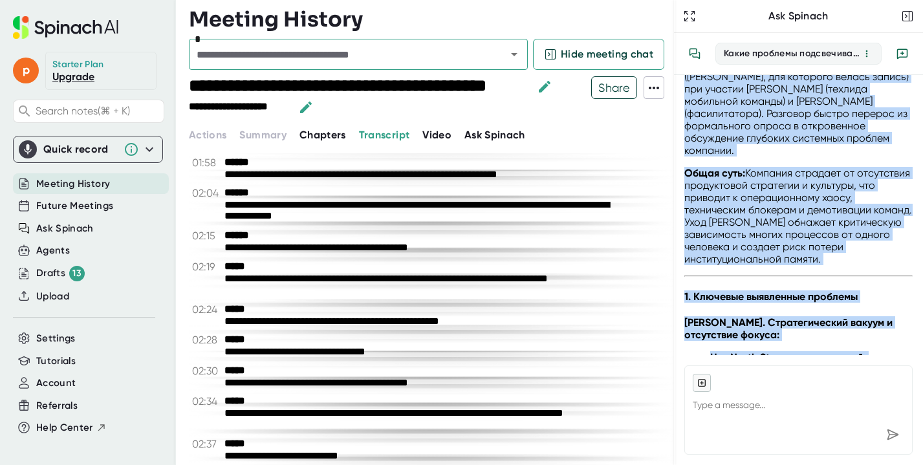
scroll to position [3405, 0]
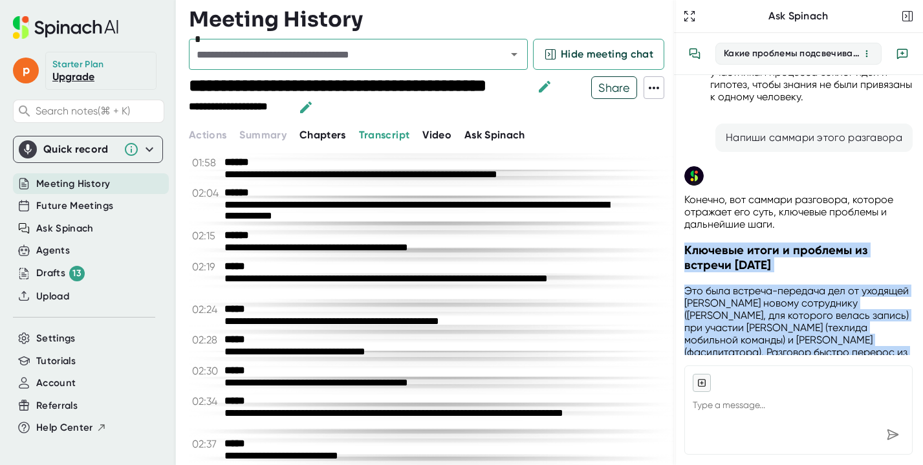
drag, startPoint x: 783, startPoint y: 320, endPoint x: 679, endPoint y: 294, distance: 107.3
click at [679, 294] on div "+ 1 meeting Какие проблемы подсвечивает [PERSON_NAME] и [PERSON_NAME]? Какие за…" at bounding box center [798, 215] width 249 height 280
copy div "Loremips dolor s ametcons ad elitsed 2 doeiusm 7235 Tem inci utlabor-etdolore m…"
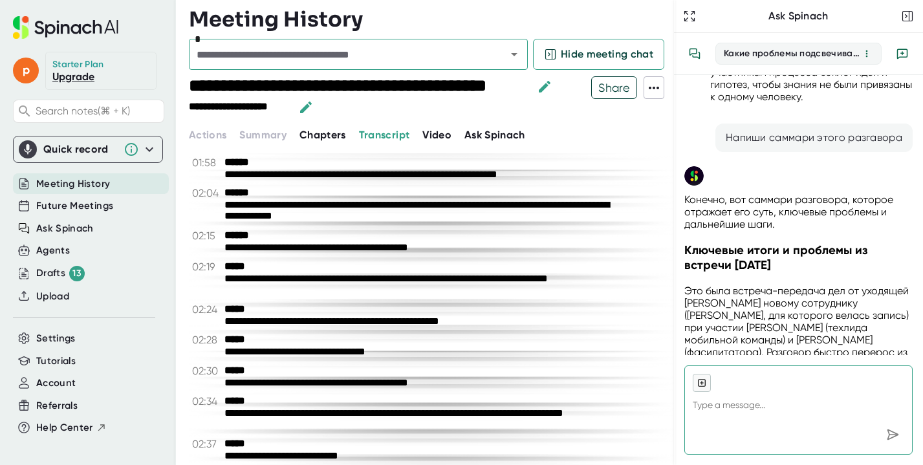
click at [778, 399] on textarea at bounding box center [799, 407] width 212 height 31
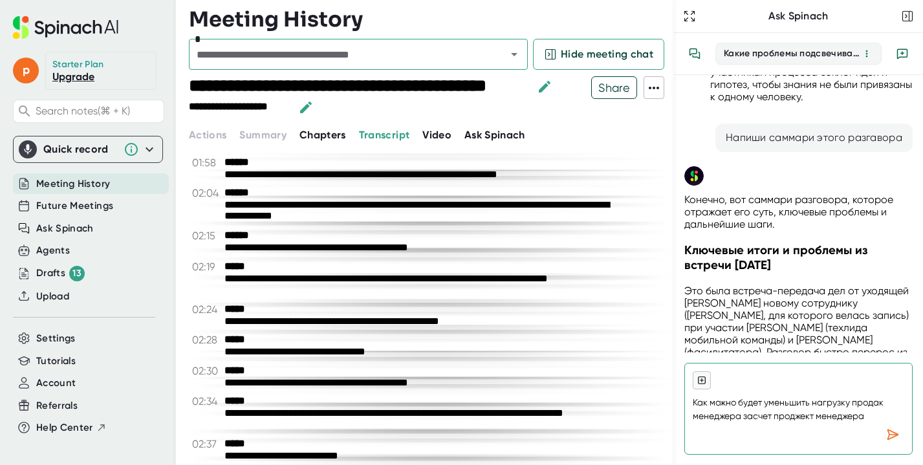
click at [753, 422] on textarea "Как можно будет уменьшить нагрузку продак менеджера засчет проджект менеджера" at bounding box center [799, 406] width 212 height 34
click at [885, 402] on textarea "Как можно будет уменьшить нагрузку продак менеджера за счет проджект менеджера" at bounding box center [799, 406] width 212 height 34
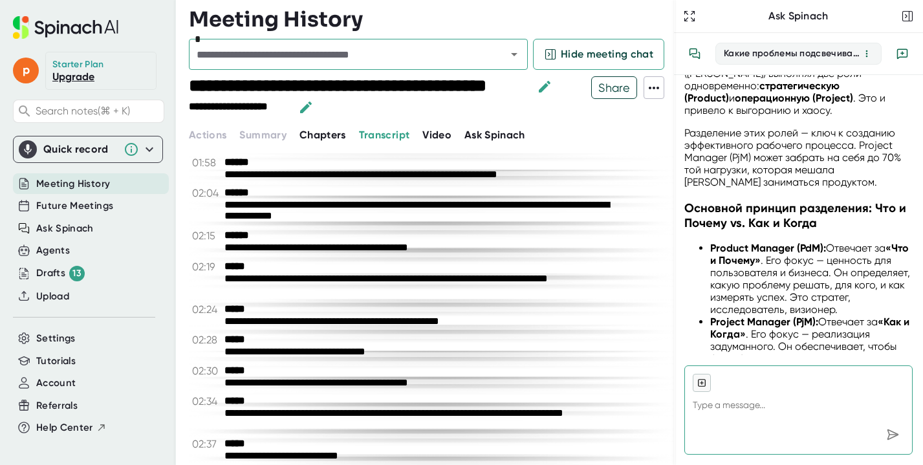
scroll to position [5520, 0]
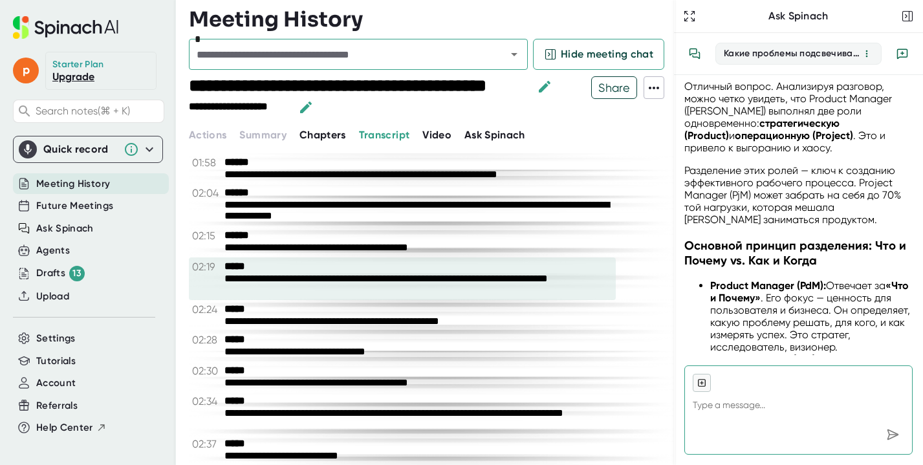
drag, startPoint x: 674, startPoint y: 269, endPoint x: 717, endPoint y: 270, distance: 43.4
click at [296, 283] on div "**********" at bounding box center [461, 232] width 923 height 465
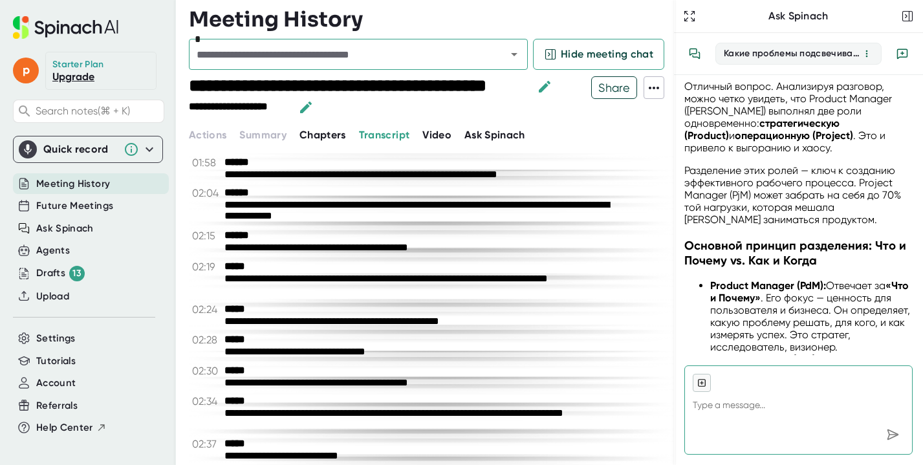
drag, startPoint x: 675, startPoint y: 276, endPoint x: 692, endPoint y: 109, distance: 167.8
click at [520, 296] on div "**********" at bounding box center [461, 232] width 923 height 465
click at [689, 19] on icon "button" at bounding box center [689, 16] width 13 height 13
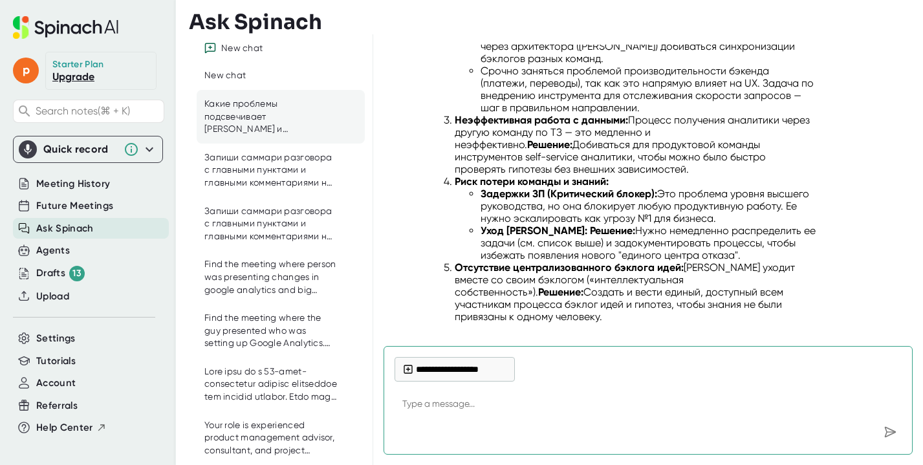
scroll to position [1822, 0]
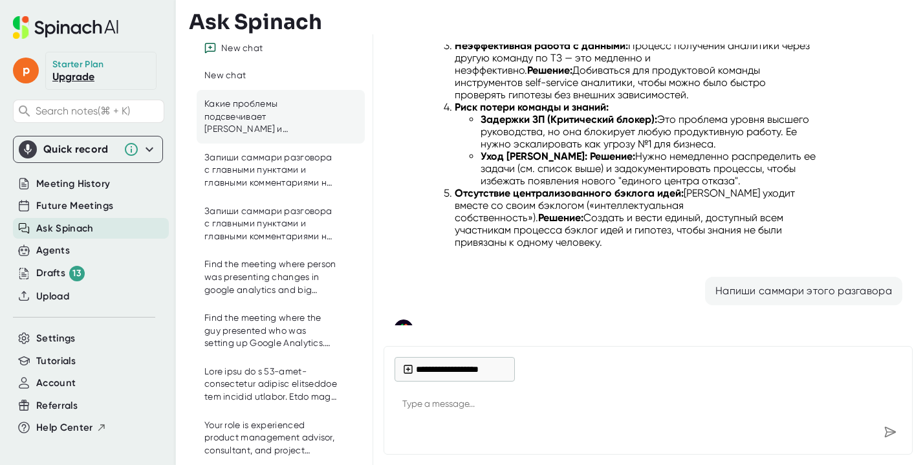
click at [716, 323] on p "Конечно, вот саммари разговора, которое отражает его суть, ключевые проблемы и …" at bounding box center [622, 335] width 387 height 25
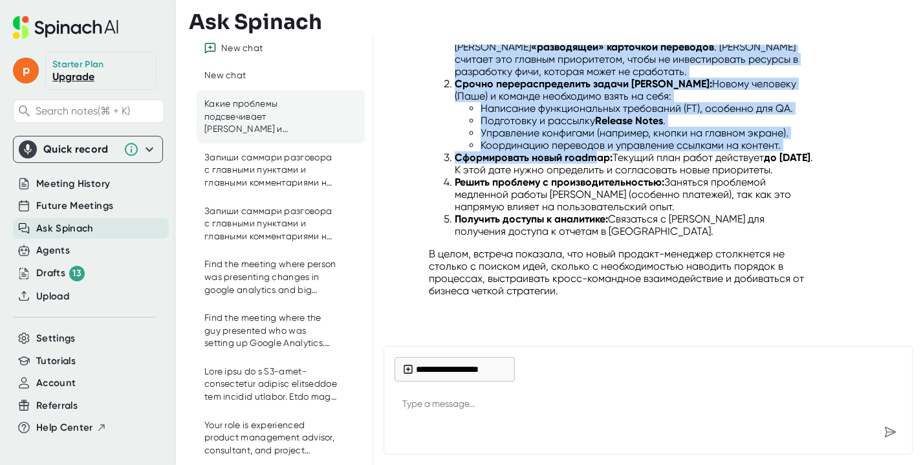
scroll to position [3011, 0]
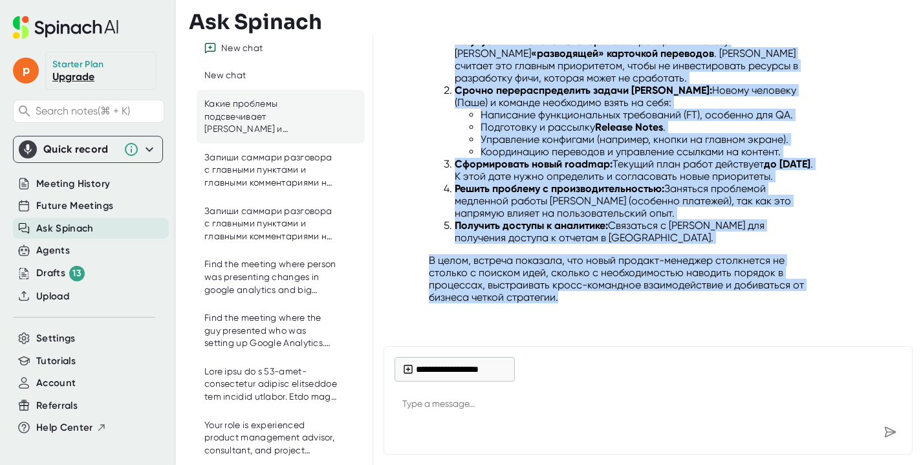
drag, startPoint x: 430, startPoint y: 146, endPoint x: 602, endPoint y: 218, distance: 185.9
copy div "Loremips dolor s ametcons ad elitsed 2 doeiusm 7235 Tem inci utlabor-etdolore m…"
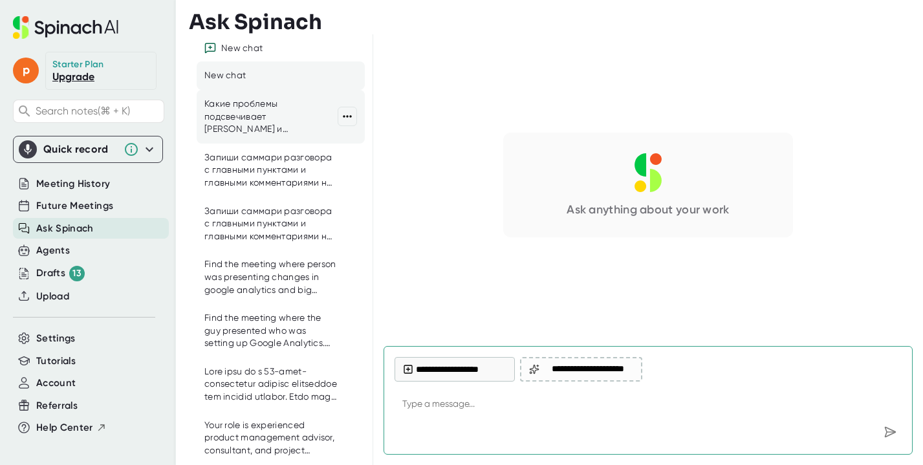
click at [244, 126] on div "Какие проблемы подсвечивает [PERSON_NAME] и [PERSON_NAME]? Какие задачи важны и…" at bounding box center [270, 117] width 133 height 38
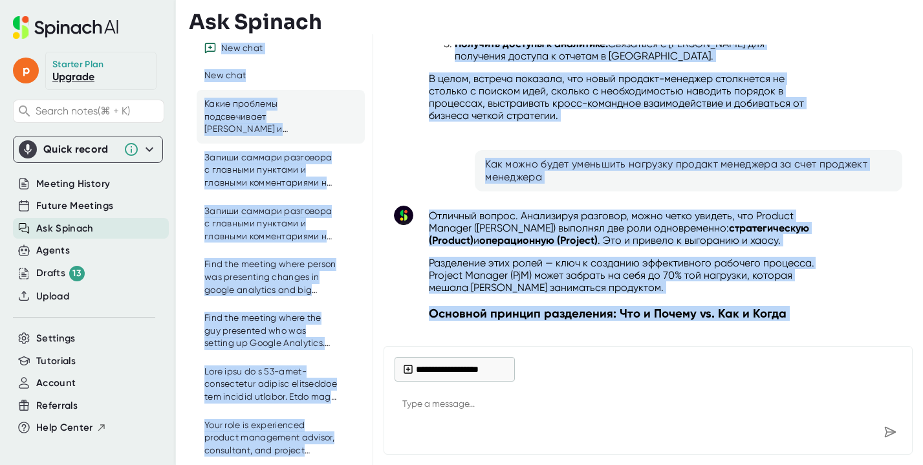
scroll to position [3148, 0]
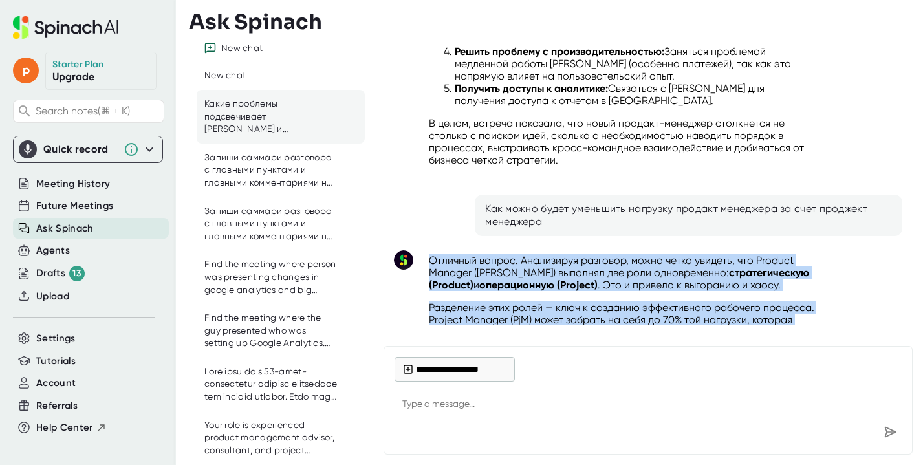
drag, startPoint x: 483, startPoint y: 281, endPoint x: 430, endPoint y: 181, distance: 114.0
copy div "Loremips dolors. Ametconsec adipisci, elits doeiu tempori, utl Etdolor Magnaal …"
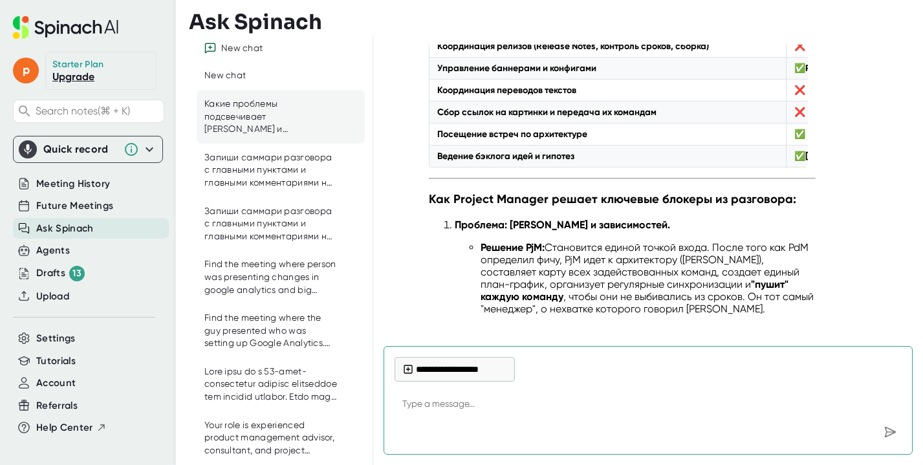
scroll to position [4183, 0]
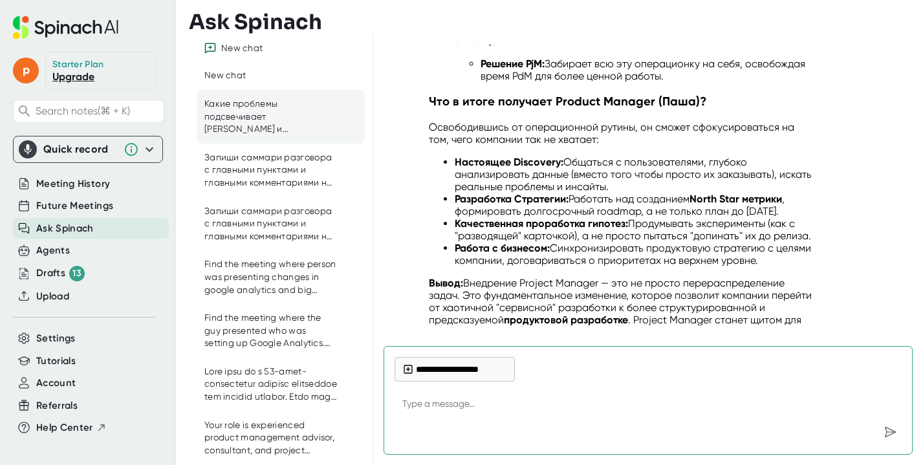
click at [571, 394] on textarea at bounding box center [648, 404] width 507 height 31
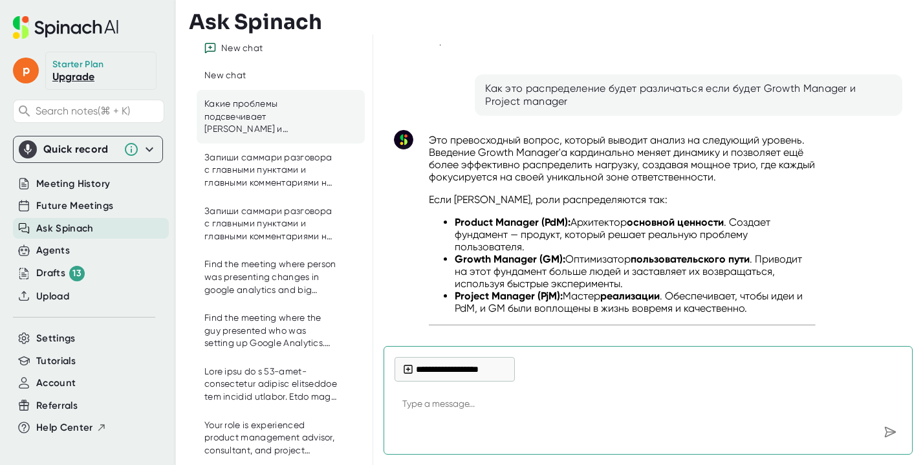
scroll to position [4464, 0]
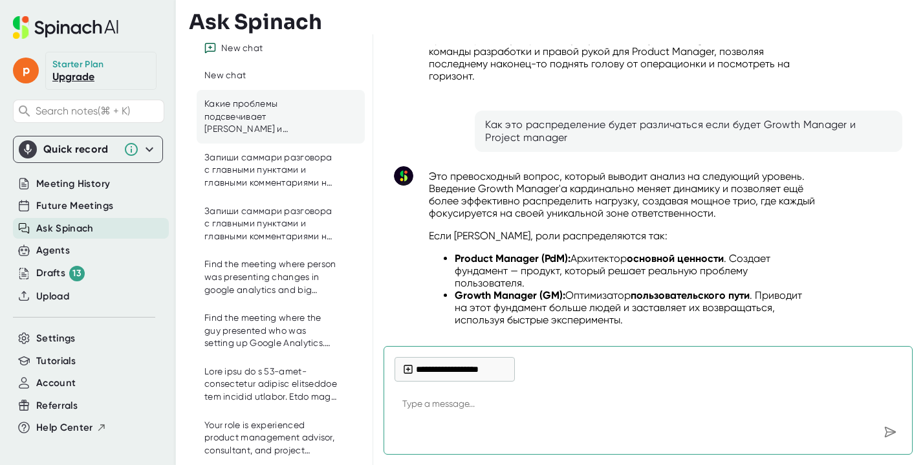
click at [526, 395] on textarea at bounding box center [648, 404] width 507 height 31
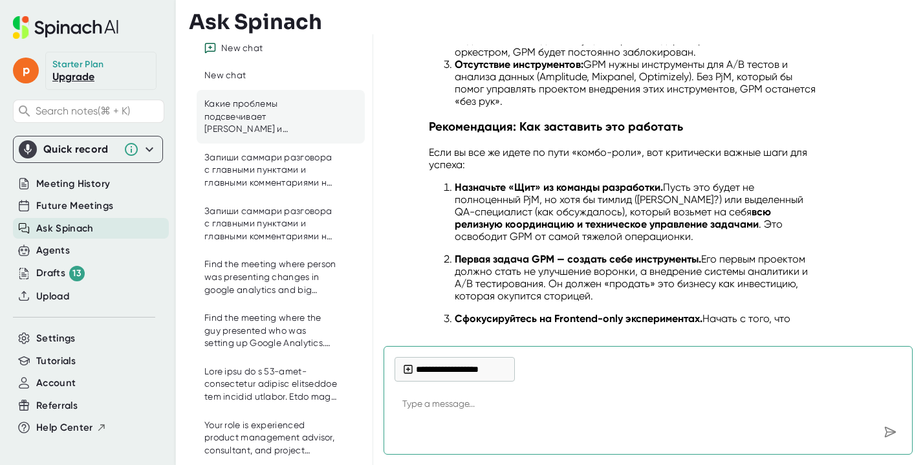
scroll to position [6927, 0]
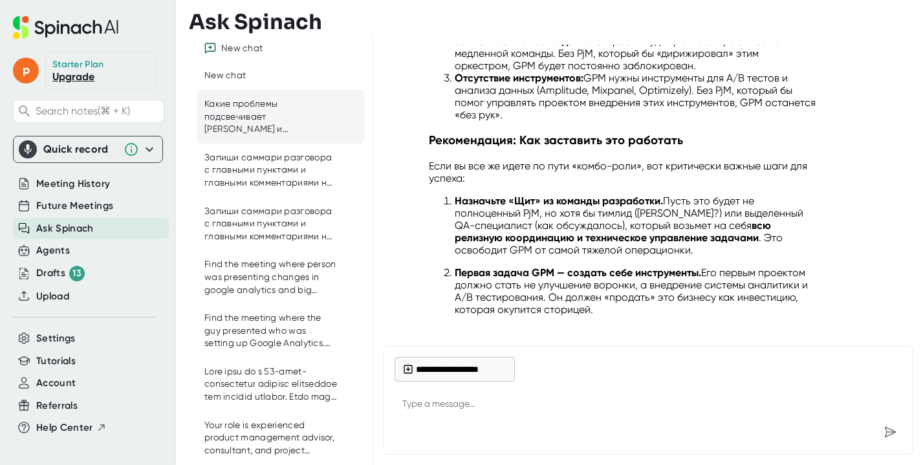
click at [571, 387] on div at bounding box center [711, 373] width 382 height 32
click at [537, 408] on textarea at bounding box center [648, 404] width 507 height 31
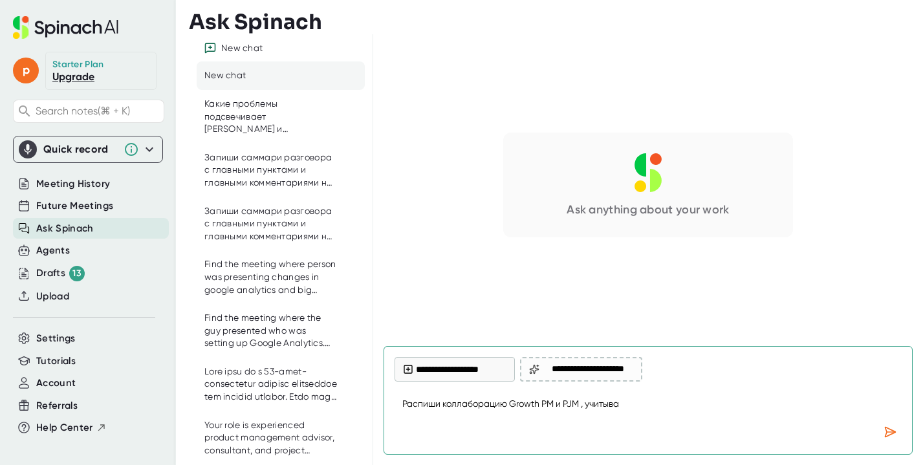
click at [644, 400] on textarea "Распиши коллаборацию Growth PM и PJM , учитыва" at bounding box center [648, 404] width 507 height 31
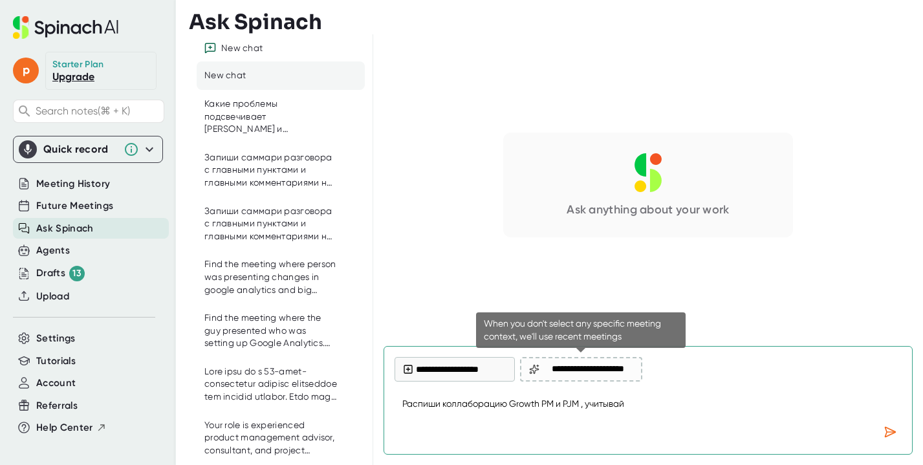
click at [597, 371] on span "**********" at bounding box center [587, 369] width 91 height 11
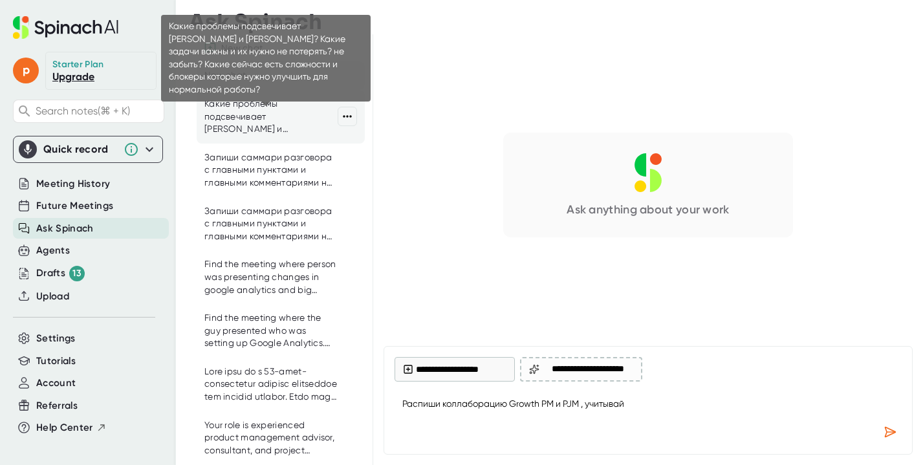
click at [259, 119] on div "Какие проблемы подсвечивает [PERSON_NAME] и [PERSON_NAME]? Какие задачи важны и…" at bounding box center [270, 117] width 133 height 38
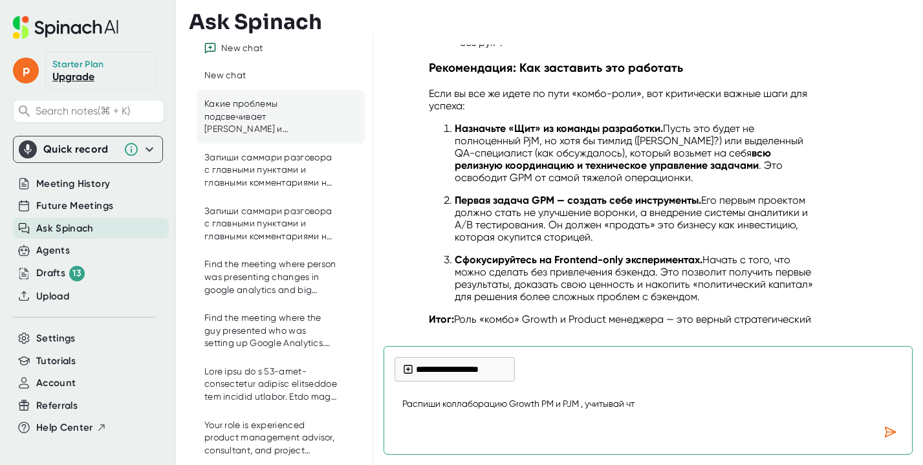
scroll to position [7014, 0]
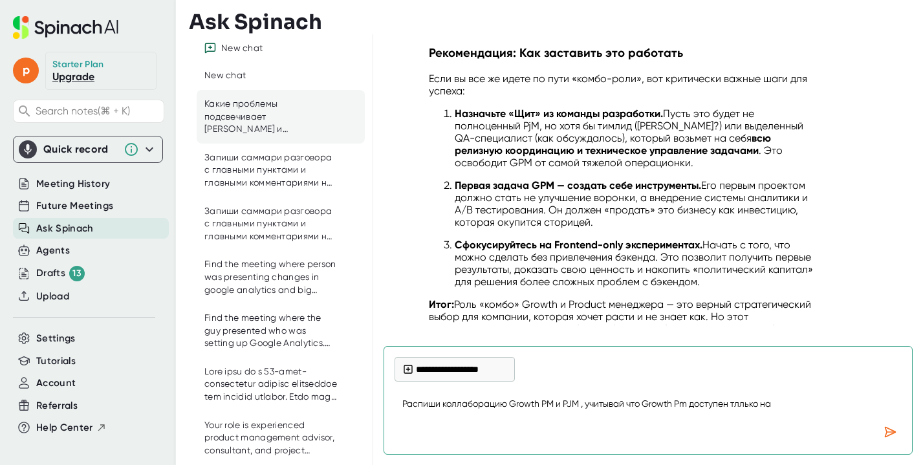
click at [745, 402] on textarea "Распиши коллаборацию Growth PM и PJM , учитывай что Growth Pm доступен тллько на" at bounding box center [648, 404] width 507 height 31
click at [804, 411] on textarea "Распиши коллаборацию Growth PM и PJM , учитывай что Growth Pm доступен только на" at bounding box center [648, 404] width 507 height 31
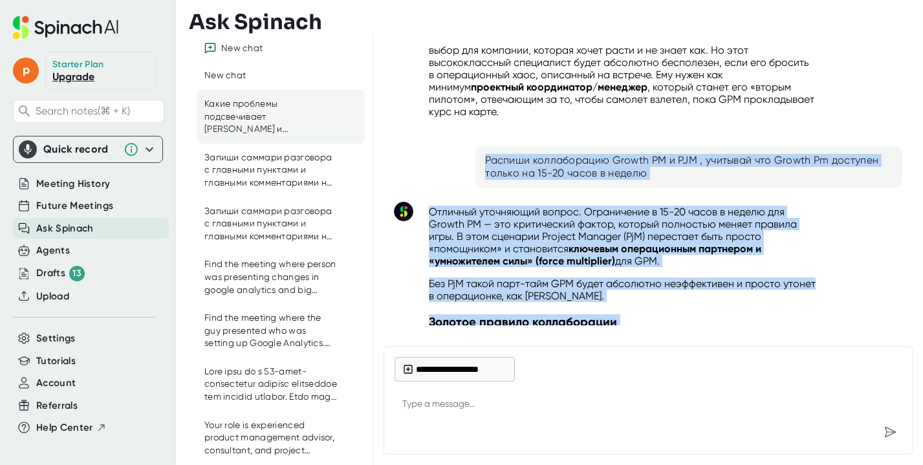
scroll to position [7280, 0]
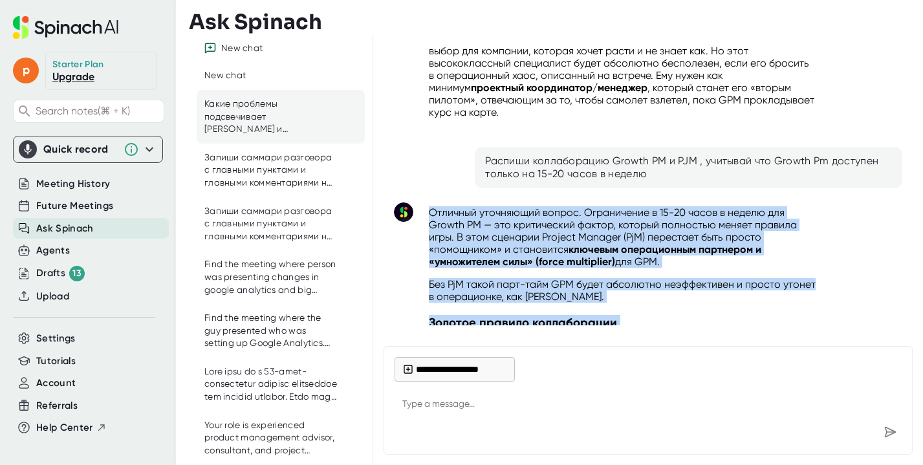
drag, startPoint x: 610, startPoint y: 288, endPoint x: 426, endPoint y: 135, distance: 239.8
copy div "Loremips dolorsitam consec. Adipiscinge s 64-40 doeiu t incidi utl Etdolo MA — …"
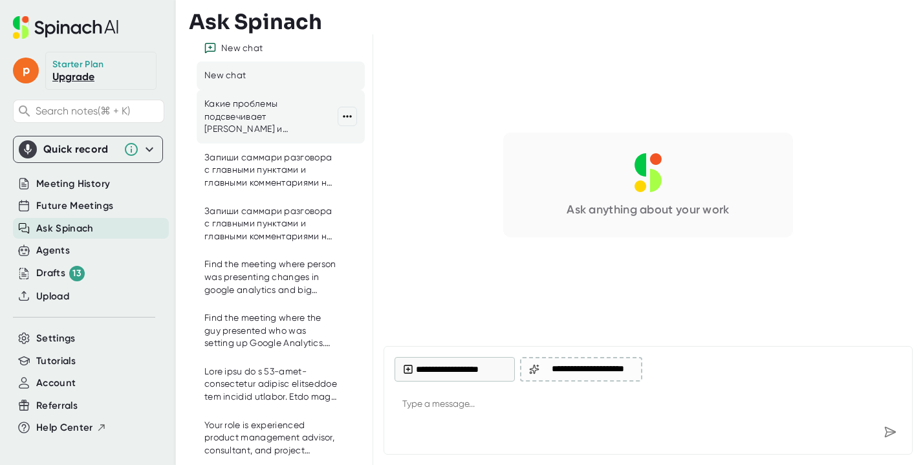
click at [296, 123] on div "Какие проблемы подсвечивает [PERSON_NAME] и [PERSON_NAME]? Какие задачи важны и…" at bounding box center [270, 117] width 133 height 38
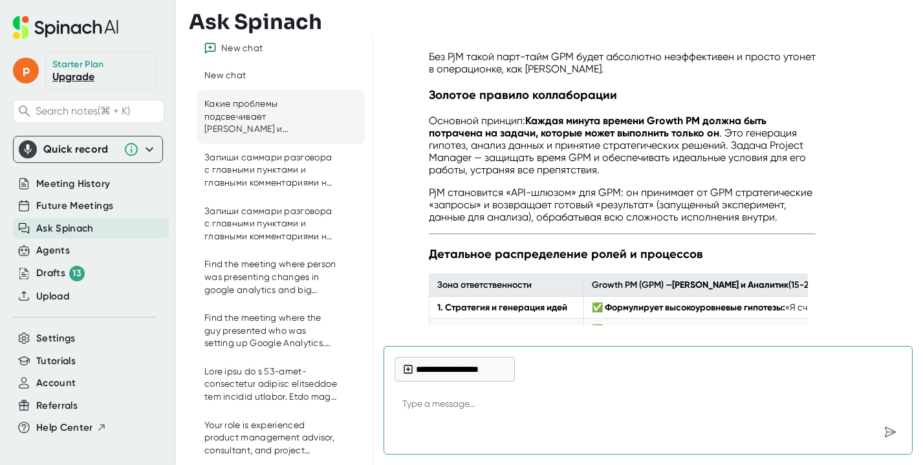
click at [529, 406] on textarea at bounding box center [648, 404] width 507 height 31
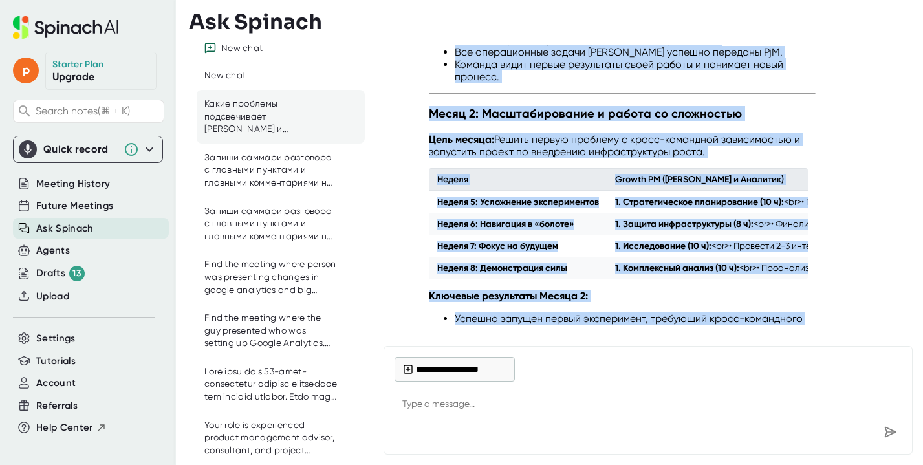
scroll to position [9230, 0]
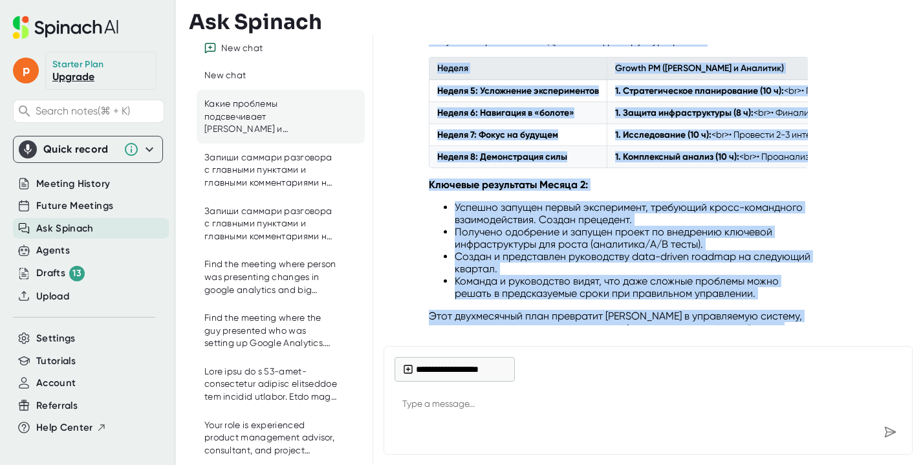
drag, startPoint x: 432, startPoint y: 135, endPoint x: 589, endPoint y: 284, distance: 217.4
copy div "Loremip. Dol sitametco, adipiscin elit seddoe tem Incidi Utlabor Etdolor (MAG) …"
